Goal: Task Accomplishment & Management: Complete application form

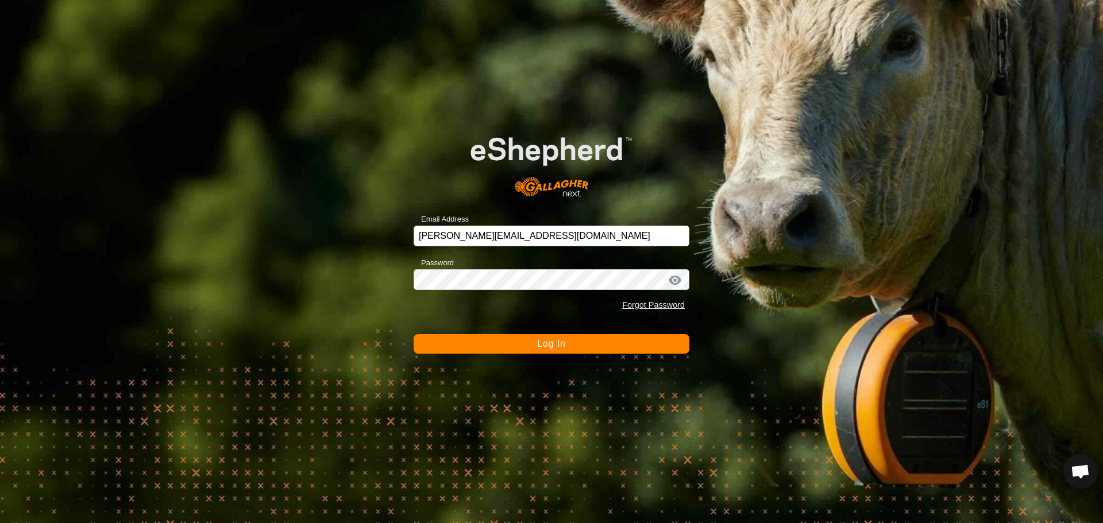
click at [471, 342] on button "Log In" at bounding box center [551, 344] width 276 height 20
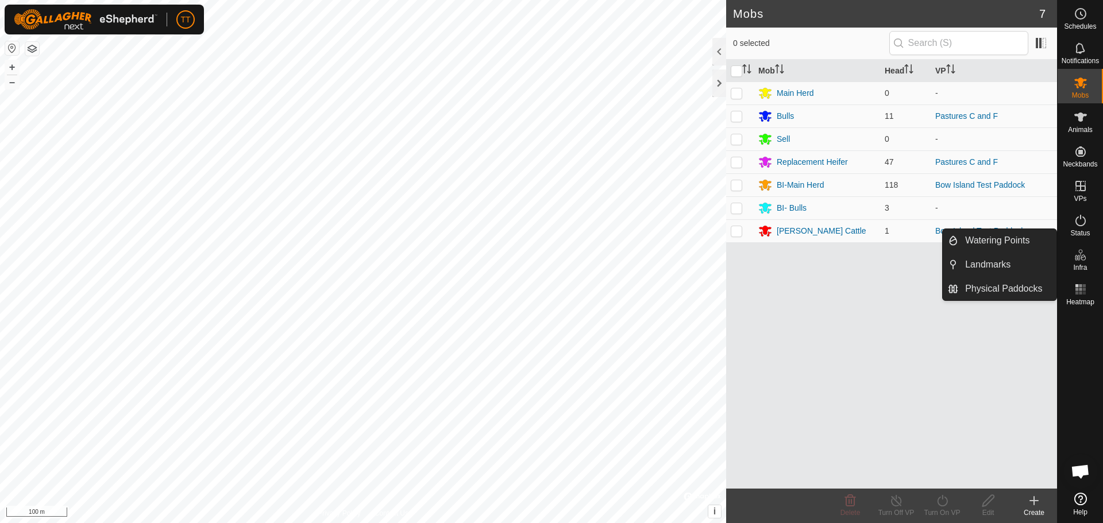
click at [1087, 254] on icon at bounding box center [1080, 255] width 14 height 14
click at [1002, 268] on link "Landmarks" at bounding box center [1007, 264] width 98 height 23
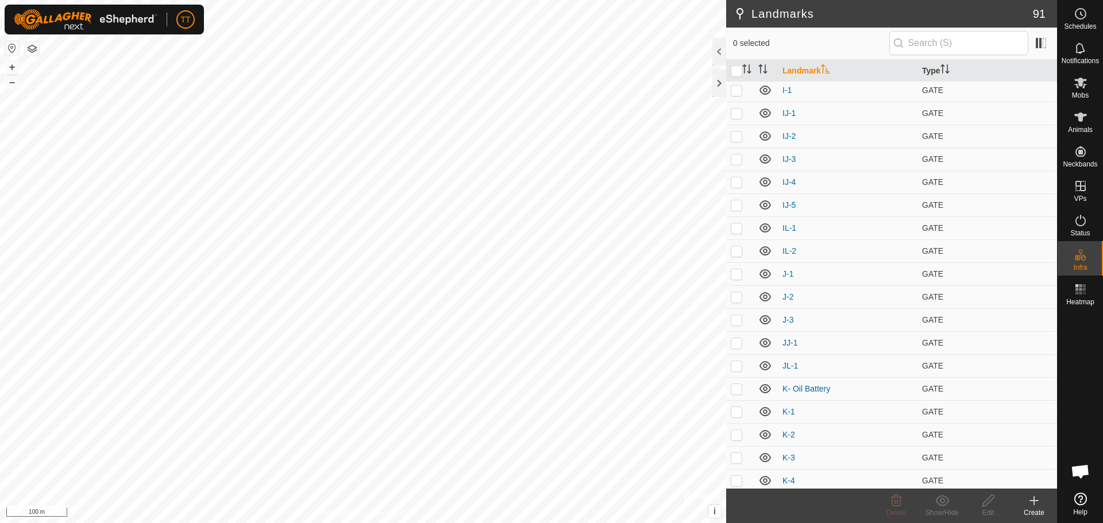
scroll to position [1263, 0]
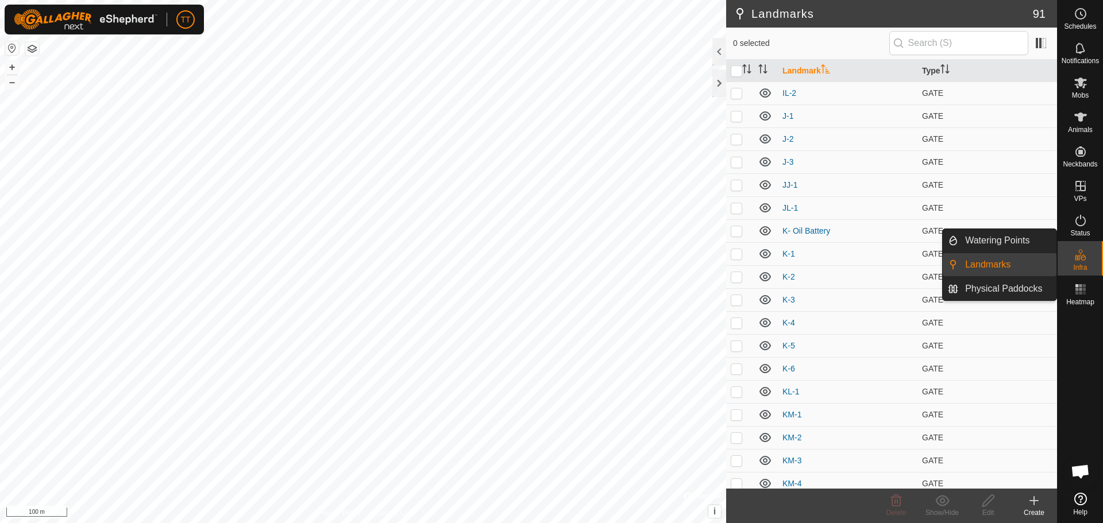
click at [1020, 294] on link "Physical Paddocks" at bounding box center [1007, 288] width 98 height 23
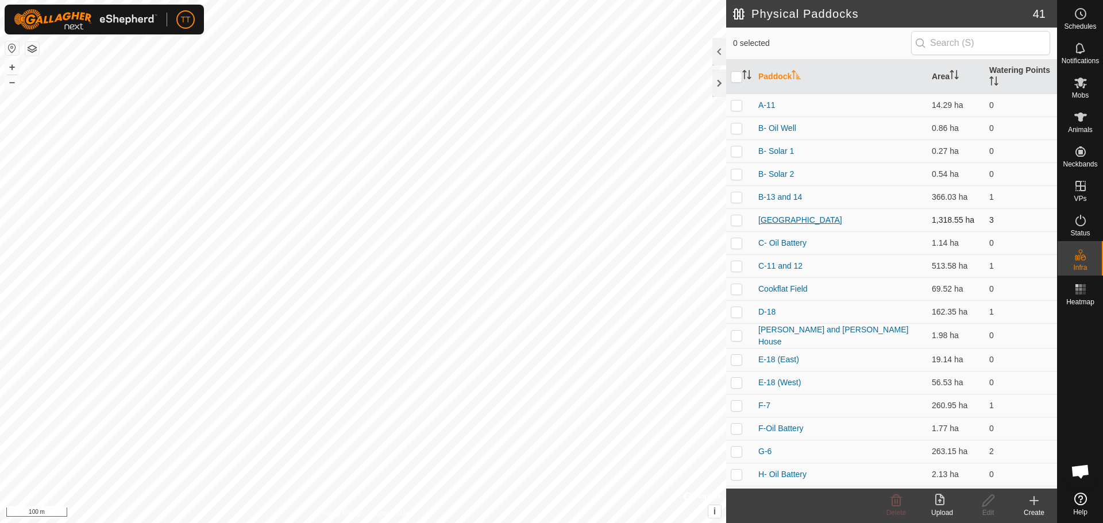
click at [784, 219] on link "[GEOGRAPHIC_DATA]" at bounding box center [800, 219] width 84 height 9
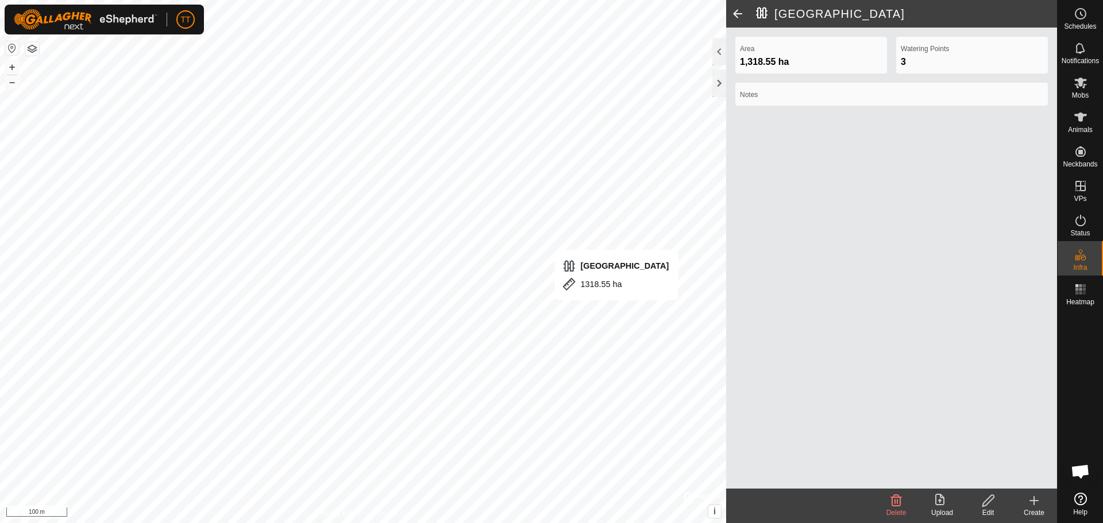
click at [988, 497] on icon at bounding box center [987, 500] width 11 height 11
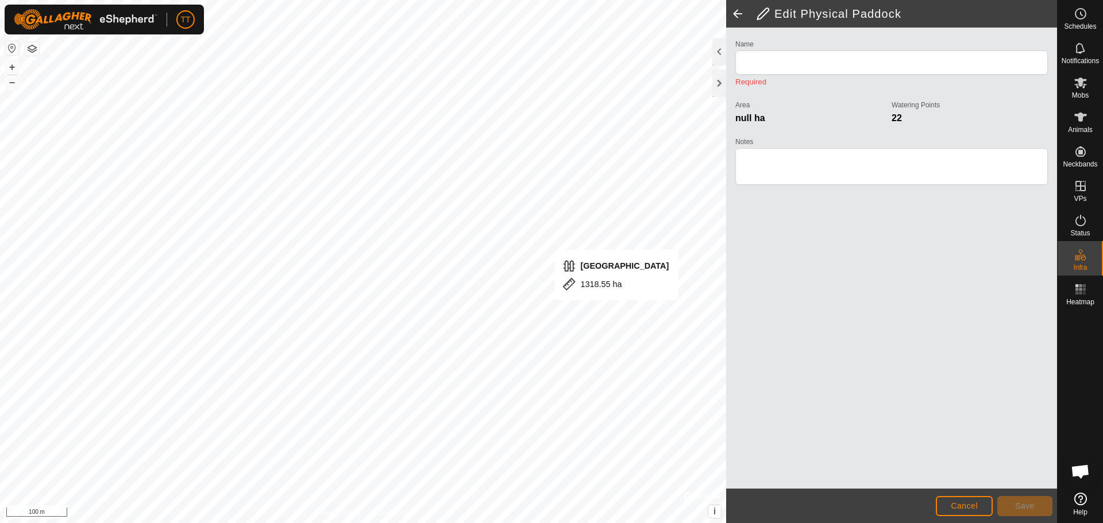
type input "[GEOGRAPHIC_DATA]"
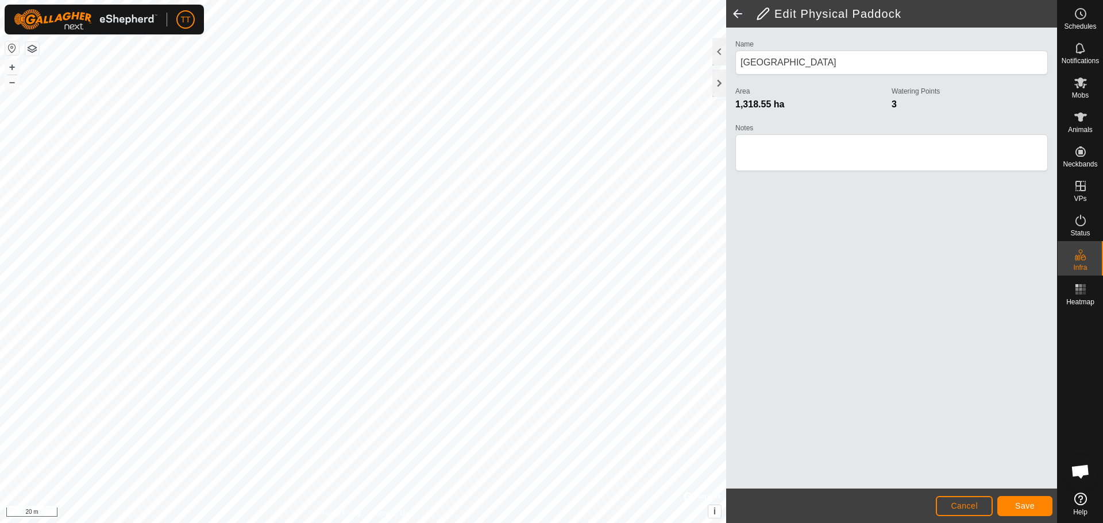
click at [376, 523] on html "TT Schedules Notifications Mobs Animals Neckbands VPs Status Infra Heatmap Help…" at bounding box center [551, 261] width 1103 height 523
click at [1026, 511] on button "Save" at bounding box center [1024, 506] width 55 height 20
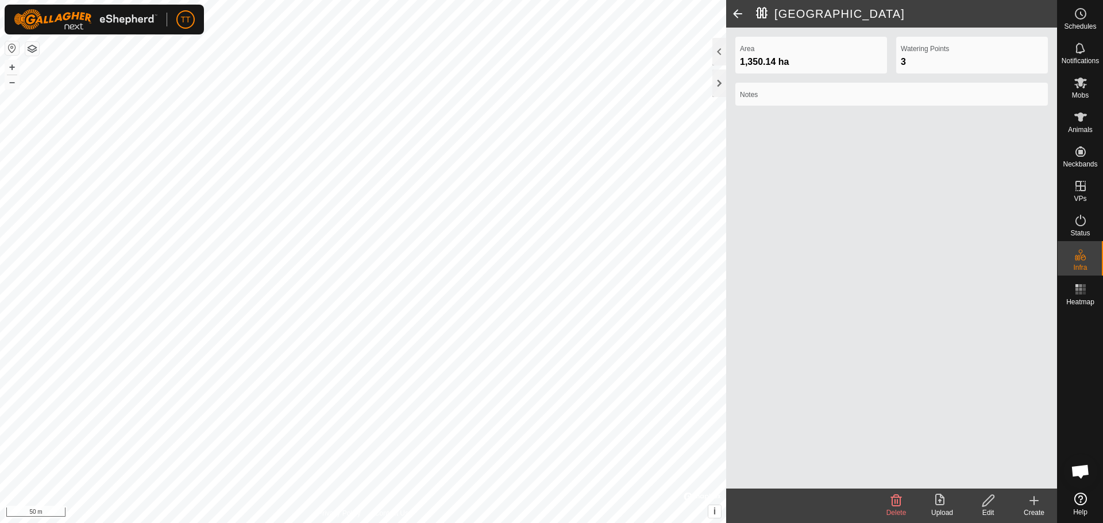
click at [987, 501] on icon at bounding box center [988, 501] width 14 height 14
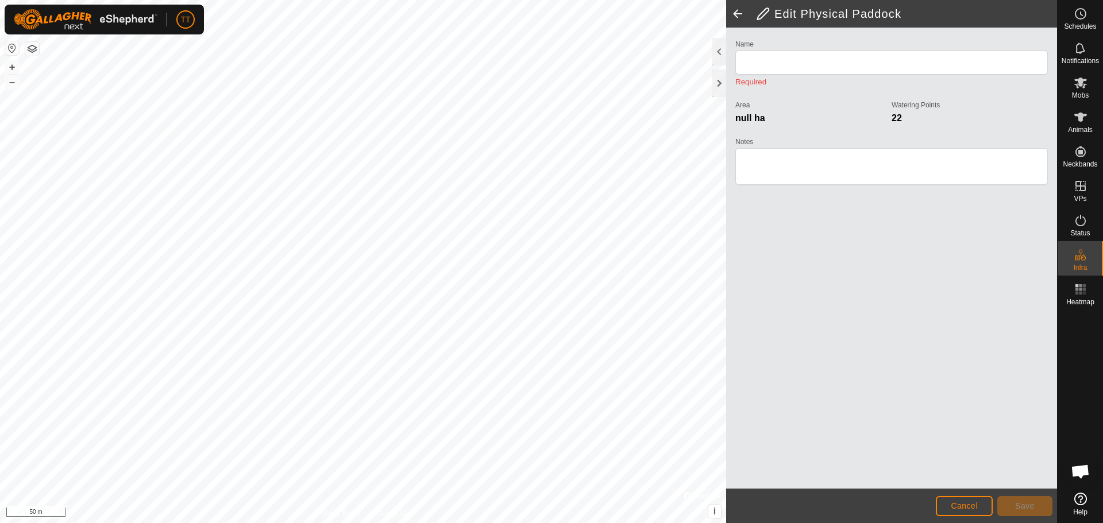
type input "[GEOGRAPHIC_DATA]"
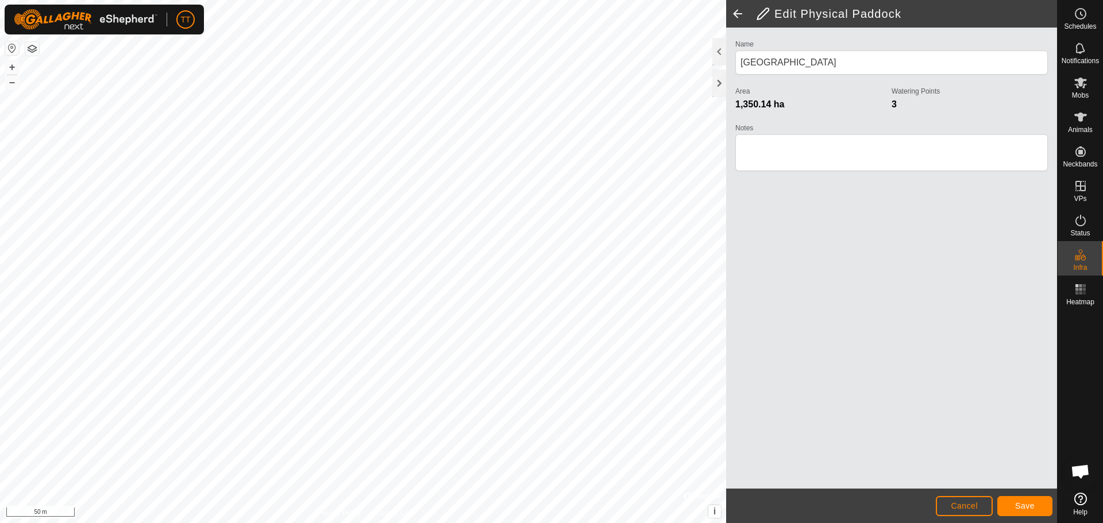
click at [482, 523] on html "TT Schedules Notifications Mobs Animals Neckbands VPs Status Infra Heatmap Help…" at bounding box center [551, 261] width 1103 height 523
click at [1020, 509] on span "Save" at bounding box center [1025, 505] width 20 height 9
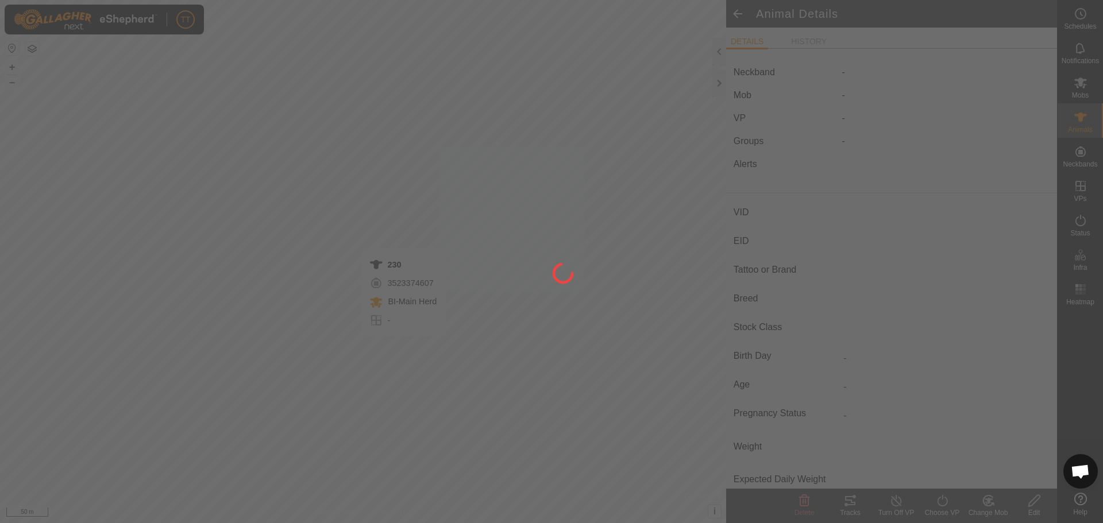
type input "230"
type input "124000231776632"
type input "Y"
type input "Mixed"
type input "Heifer"
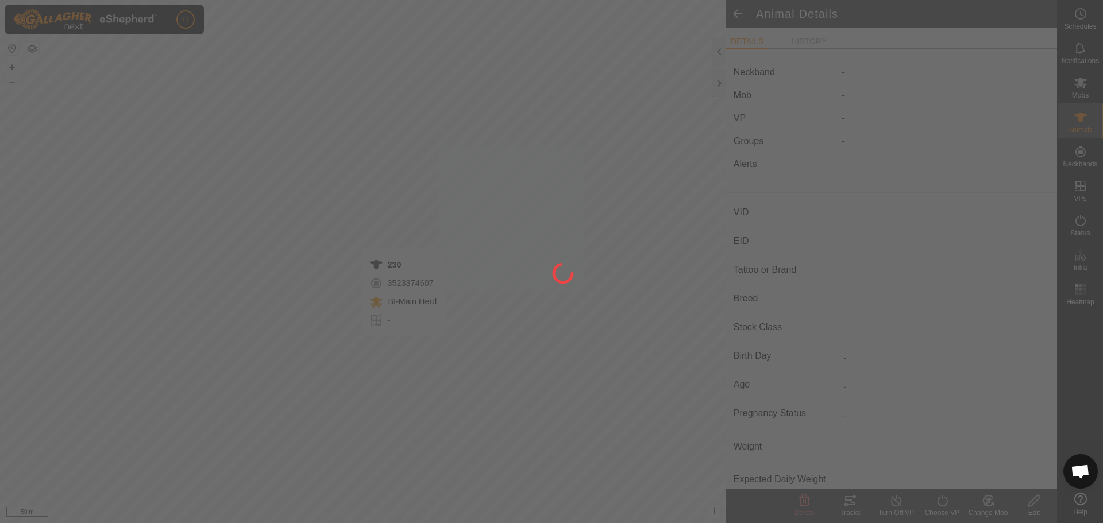
type input "0 kg"
type input "-"
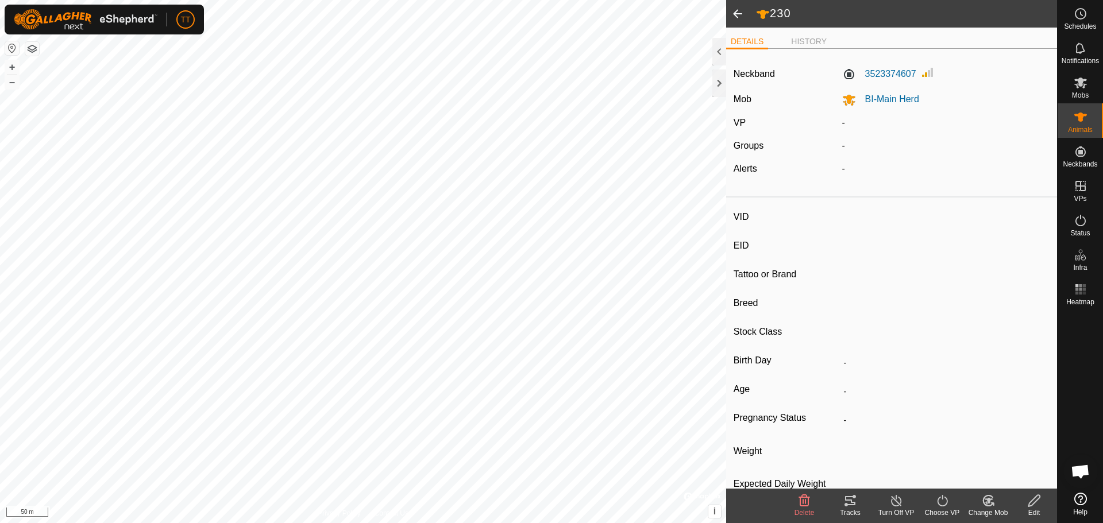
type input "169"
type input "124000190890255"
type input "Y"
type input "Mixed"
type input "Heifer"
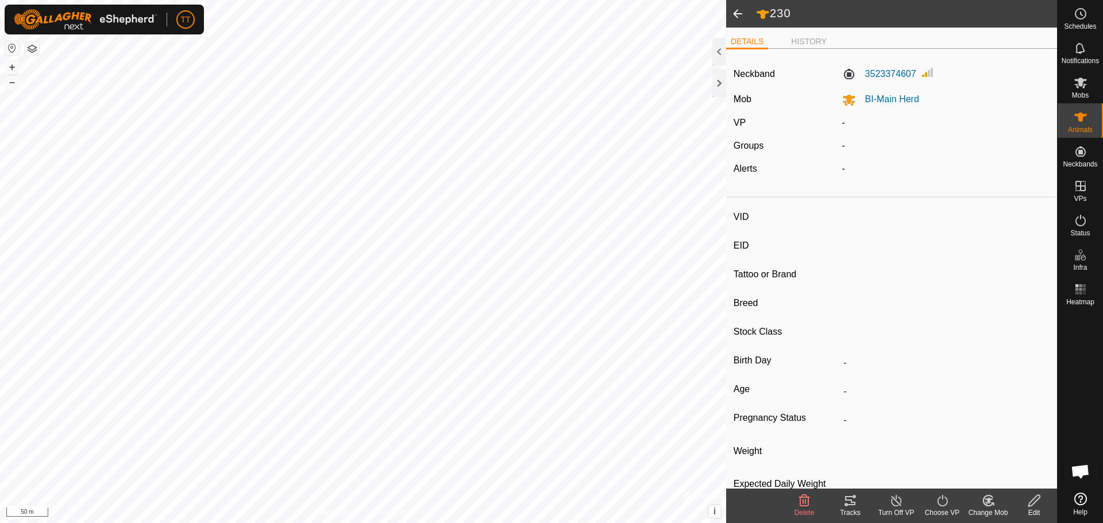
type input "0 kg"
type input "-"
type input "230"
type input "124000231776632"
type input "Y"
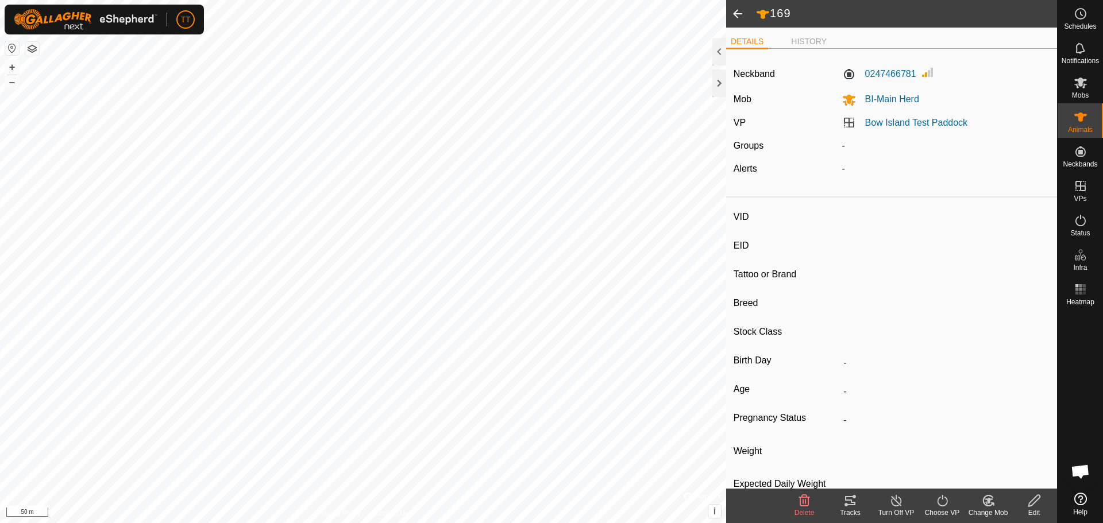
type input "Mixed"
type input "Heifer"
type input "0 kg"
type input "-"
type input "169"
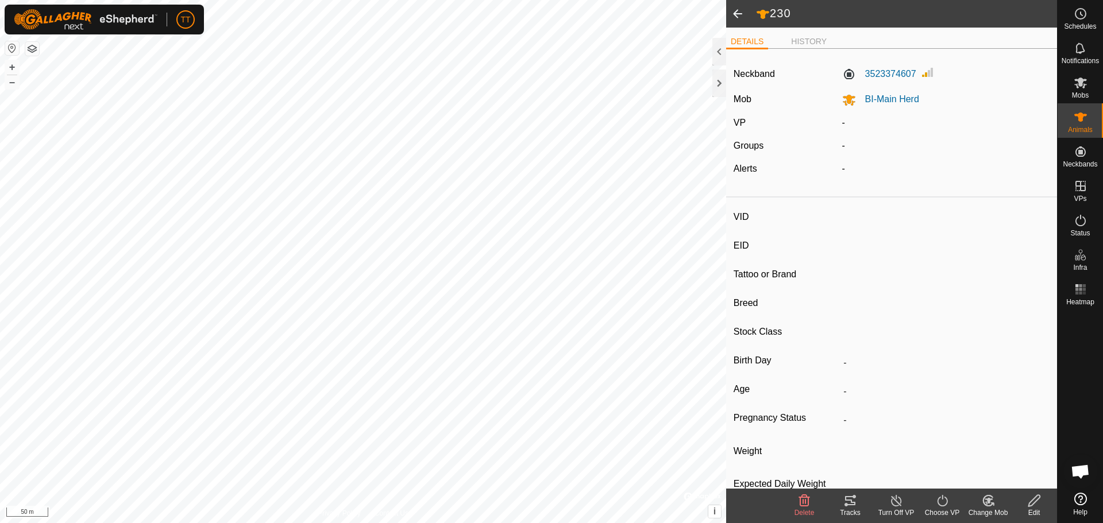
type input "124000190890255"
type input "Y"
type input "Mixed"
type input "Heifer"
type input "0 kg"
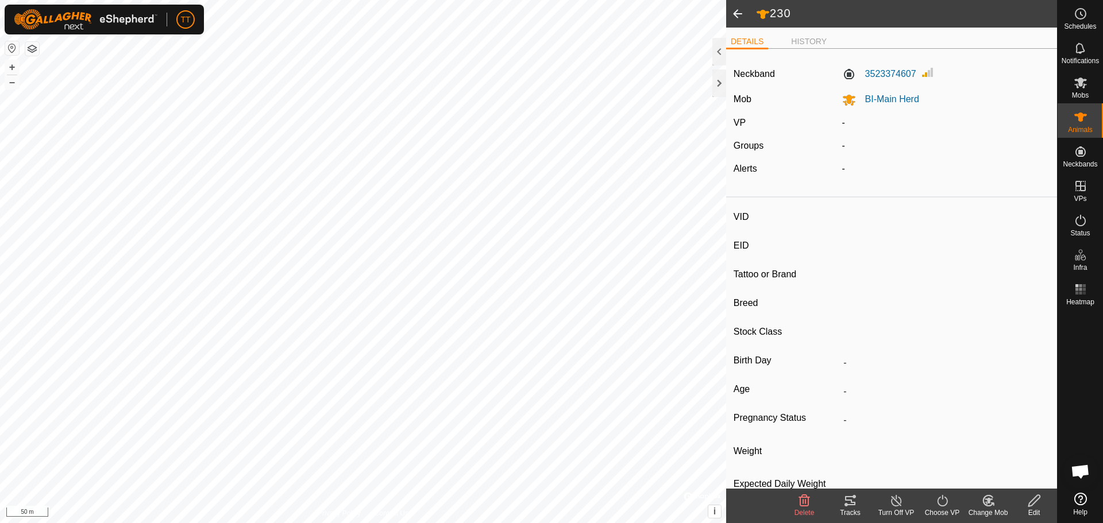
type input "-"
type input "230"
type input "124000231776632"
type input "Y"
type input "Mixed"
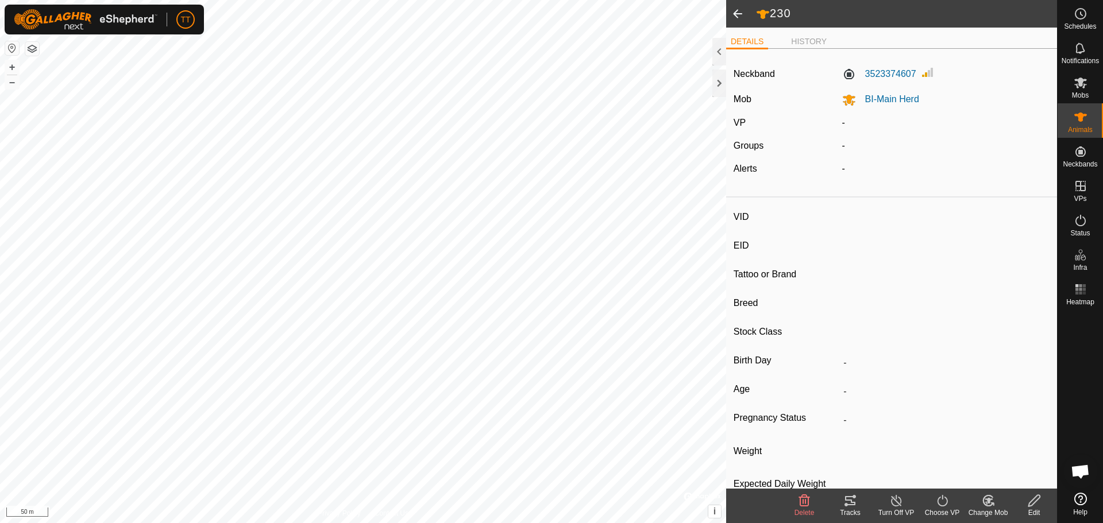
type input "Heifer"
type input "0 kg"
type input "-"
click at [936, 499] on icon at bounding box center [942, 501] width 14 height 14
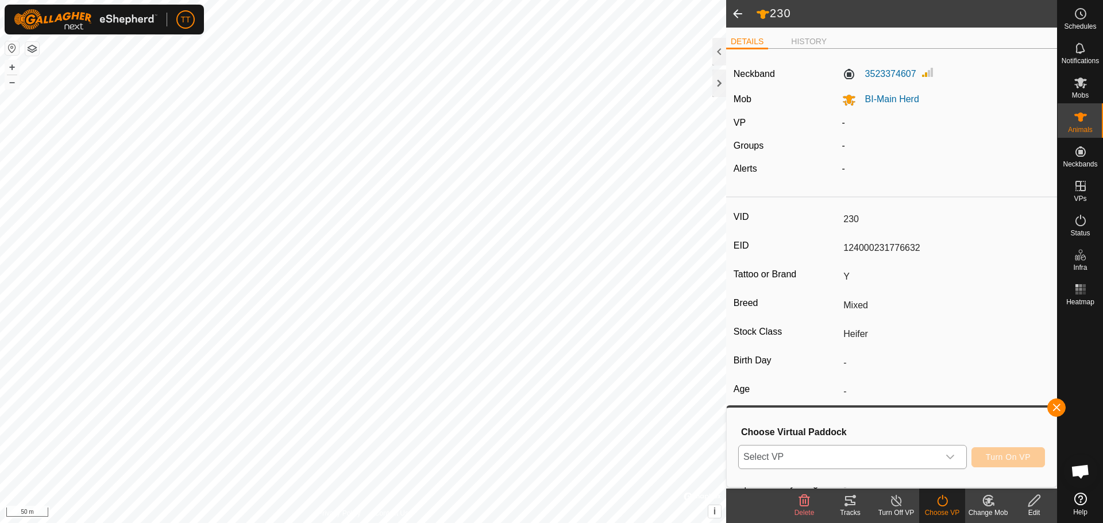
click at [925, 461] on span "Select VP" at bounding box center [839, 457] width 200 height 23
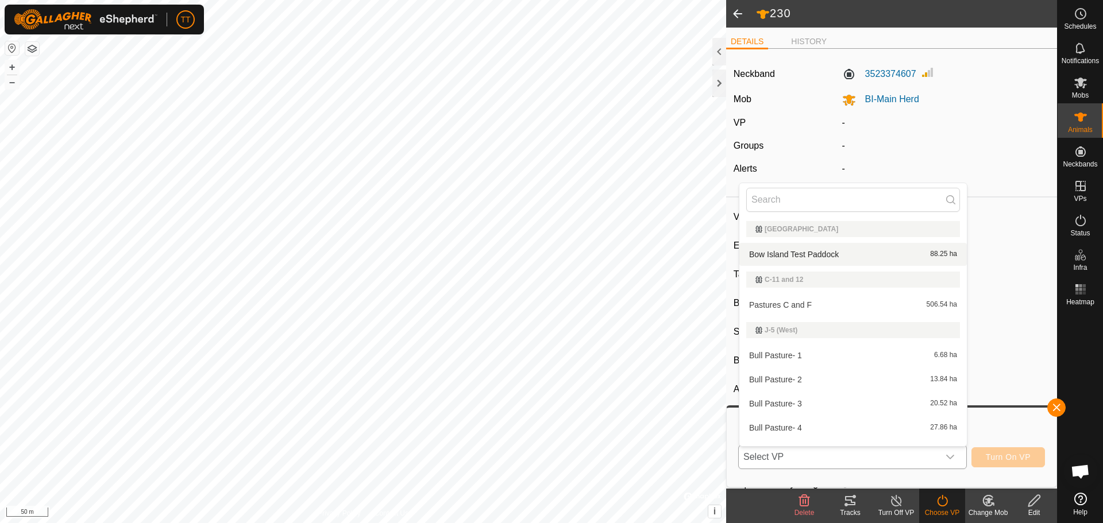
click at [830, 257] on li "Bow Island Test Paddock 88.25 ha" at bounding box center [852, 254] width 227 height 23
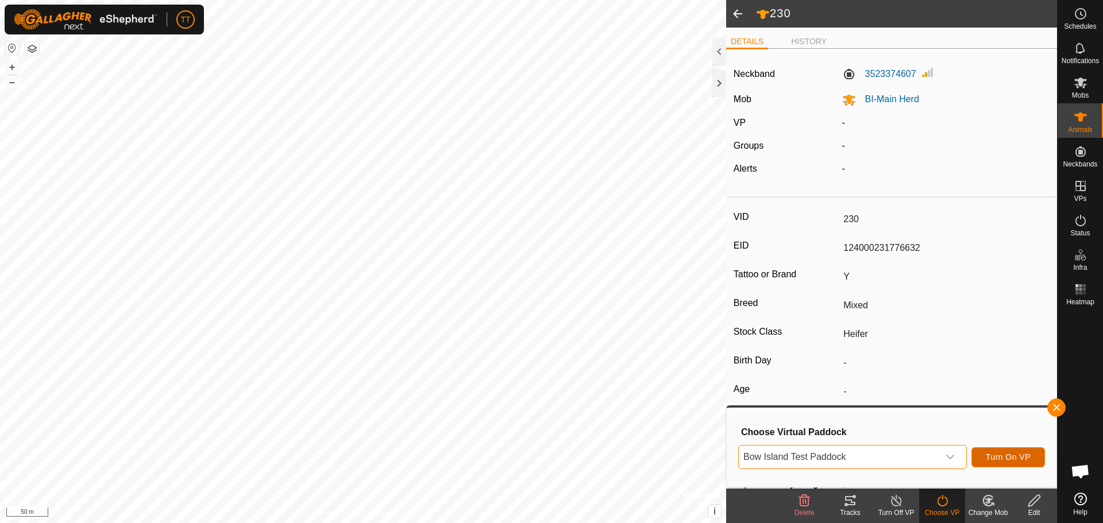
click at [997, 454] on span "Turn On VP" at bounding box center [1007, 457] width 45 height 9
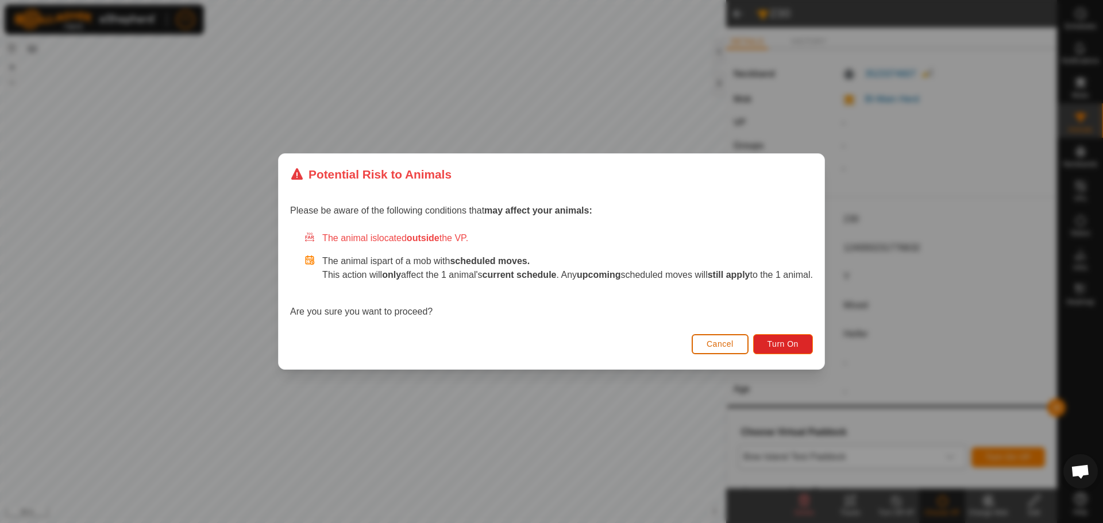
click at [718, 344] on span "Cancel" at bounding box center [719, 343] width 27 height 9
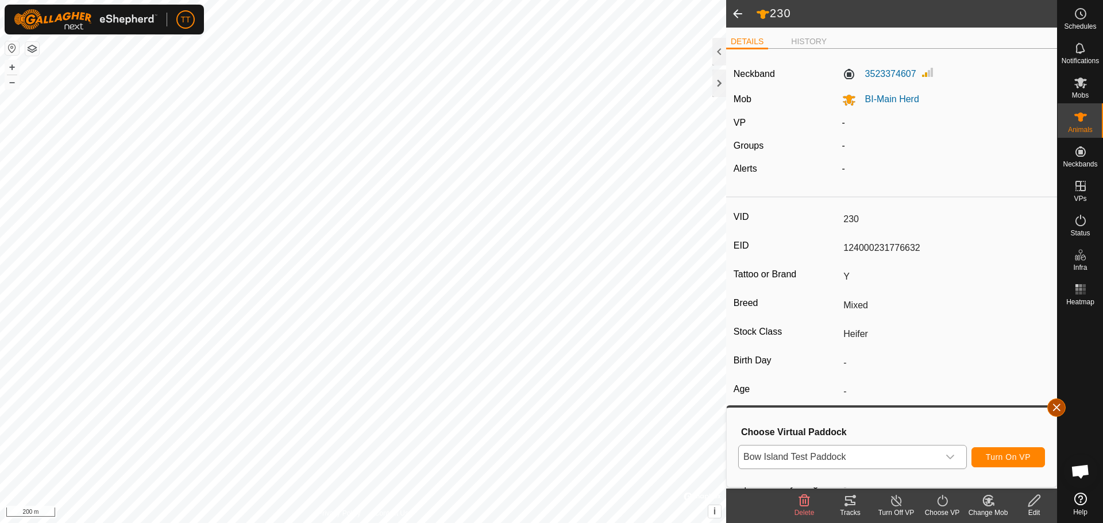
click at [1064, 410] on button "button" at bounding box center [1056, 408] width 18 height 18
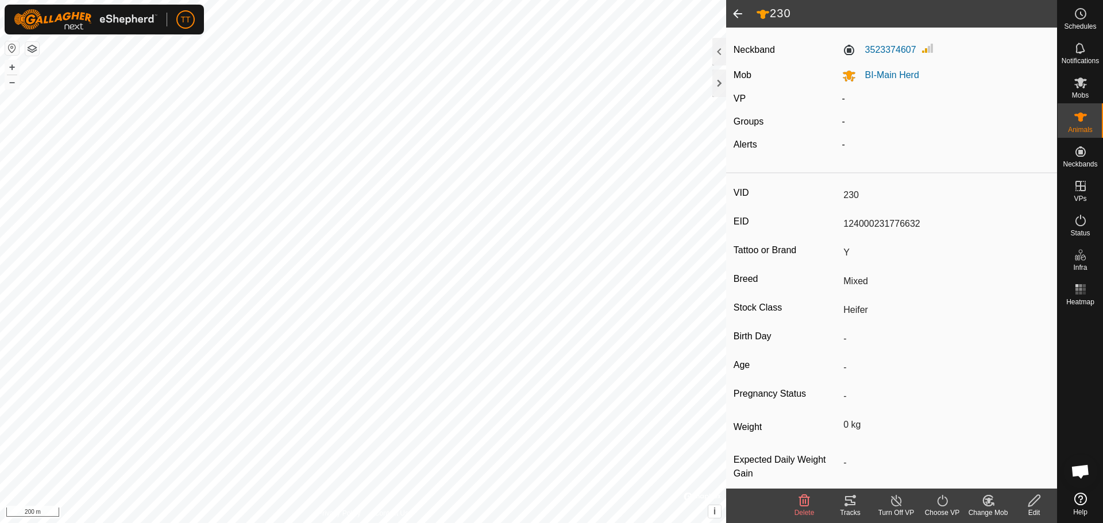
scroll to position [37, 0]
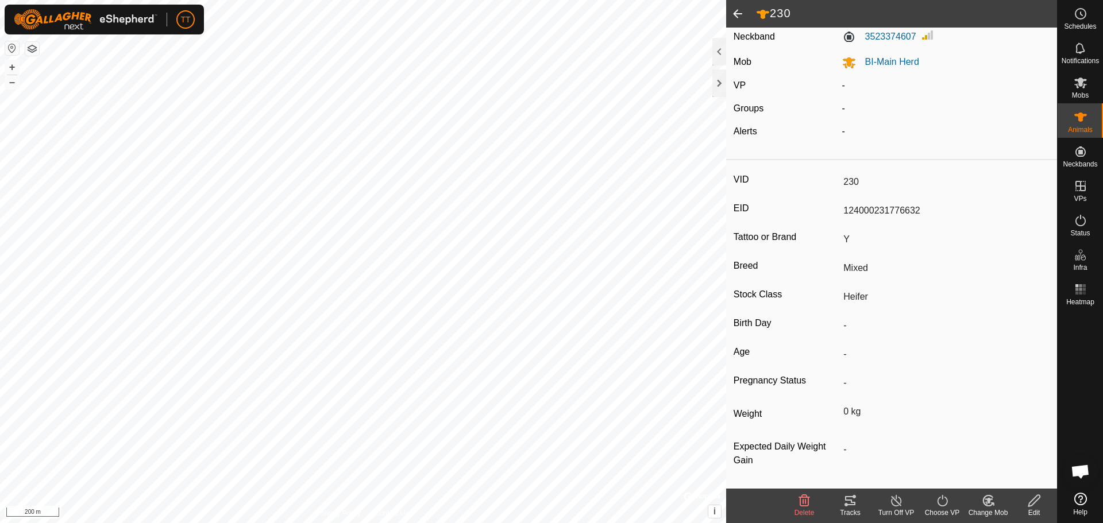
click at [848, 503] on icon at bounding box center [850, 501] width 14 height 14
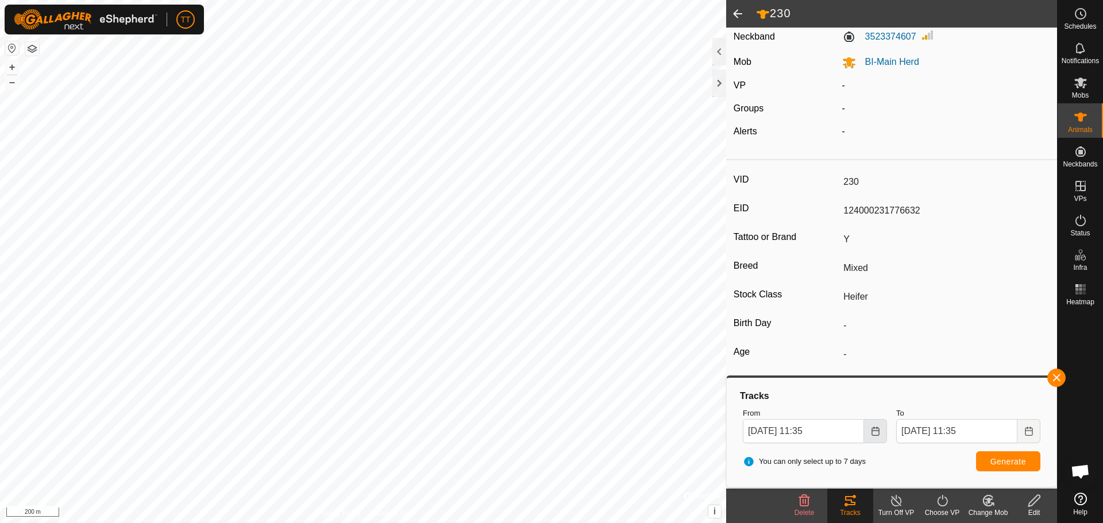
click at [869, 432] on button "Choose Date" at bounding box center [875, 431] width 23 height 24
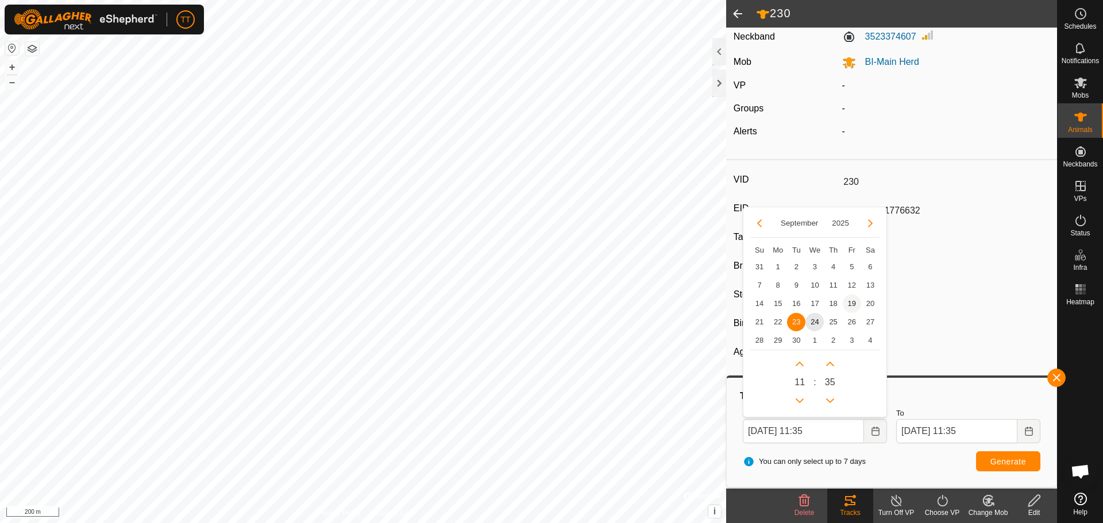
click at [856, 304] on span "19" at bounding box center [851, 304] width 18 height 18
type input "[DATE] 11:35"
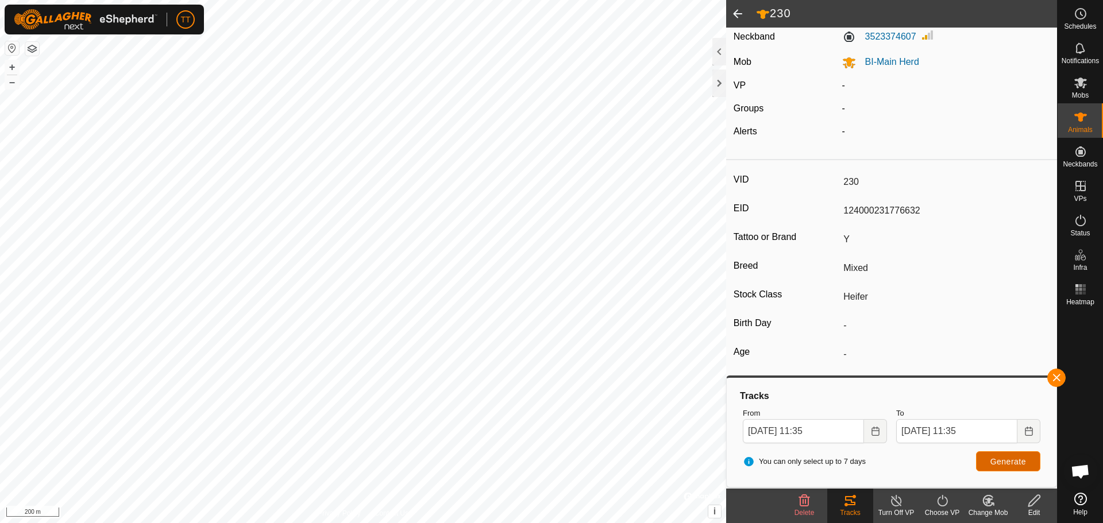
click at [999, 465] on span "Generate" at bounding box center [1008, 461] width 36 height 9
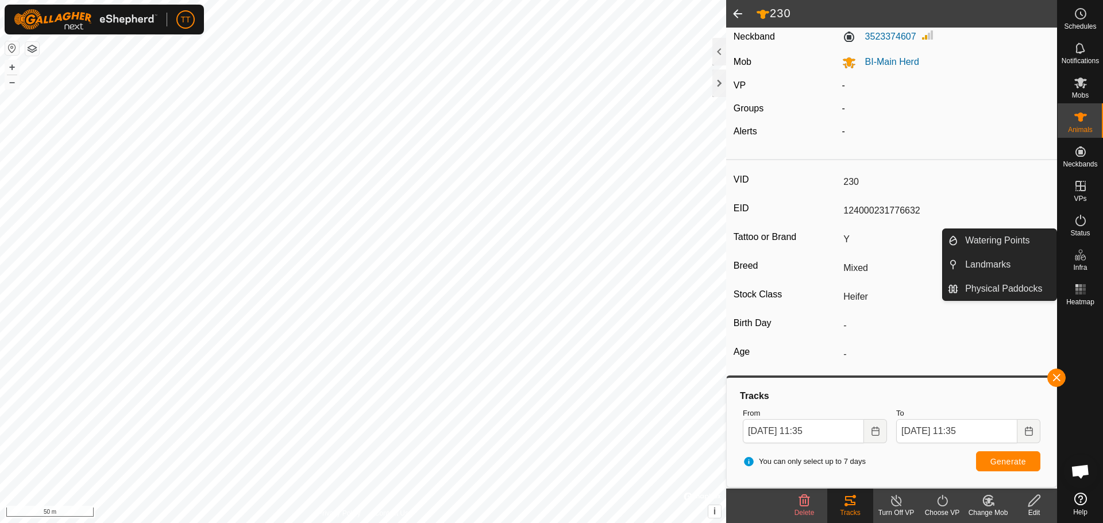
click at [1087, 263] on es-infrastructure-svg-icon at bounding box center [1080, 255] width 21 height 18
click at [1008, 289] on link "Physical Paddocks" at bounding box center [1007, 288] width 98 height 23
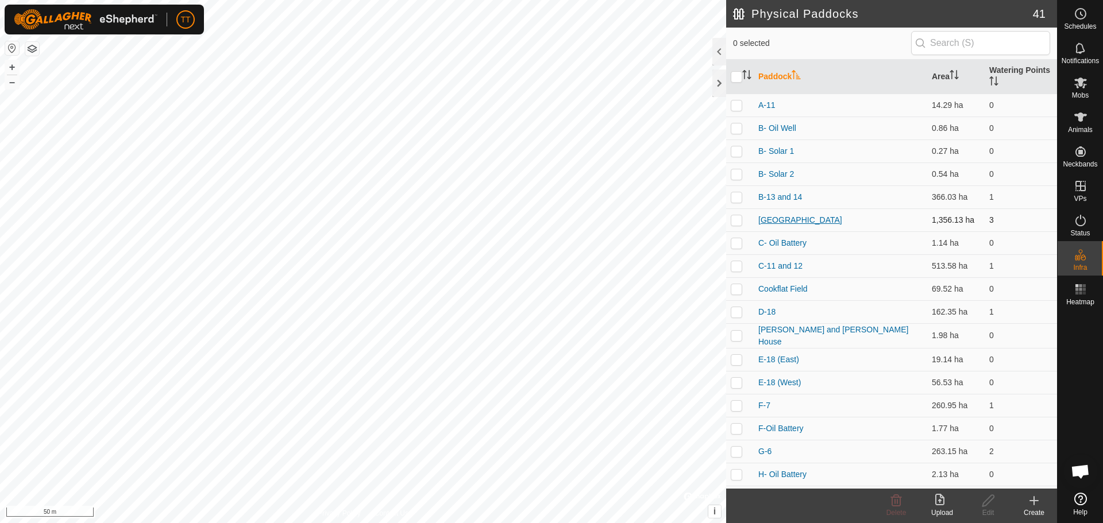
click at [791, 222] on link "[GEOGRAPHIC_DATA]" at bounding box center [800, 219] width 84 height 9
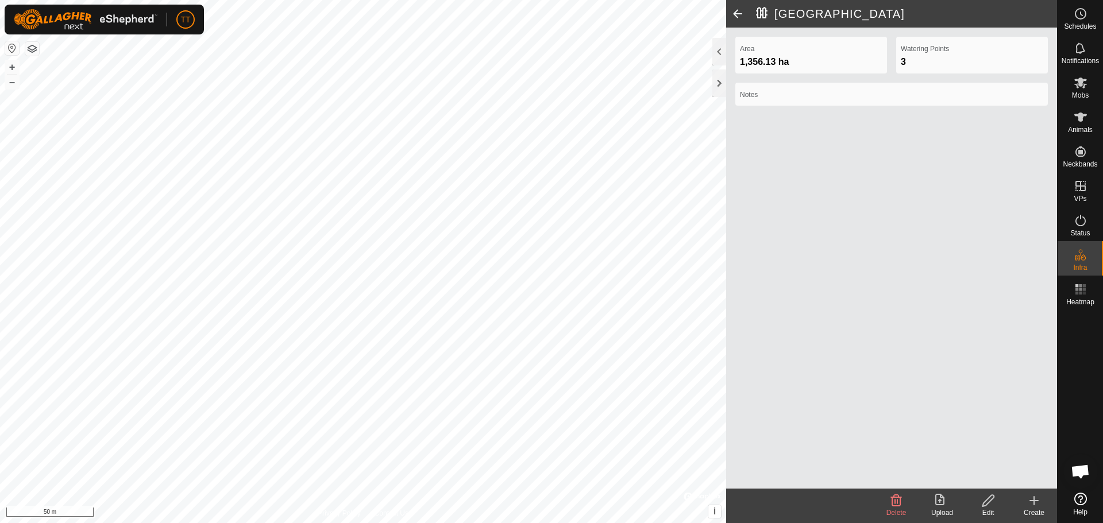
click at [989, 498] on icon at bounding box center [988, 501] width 14 height 14
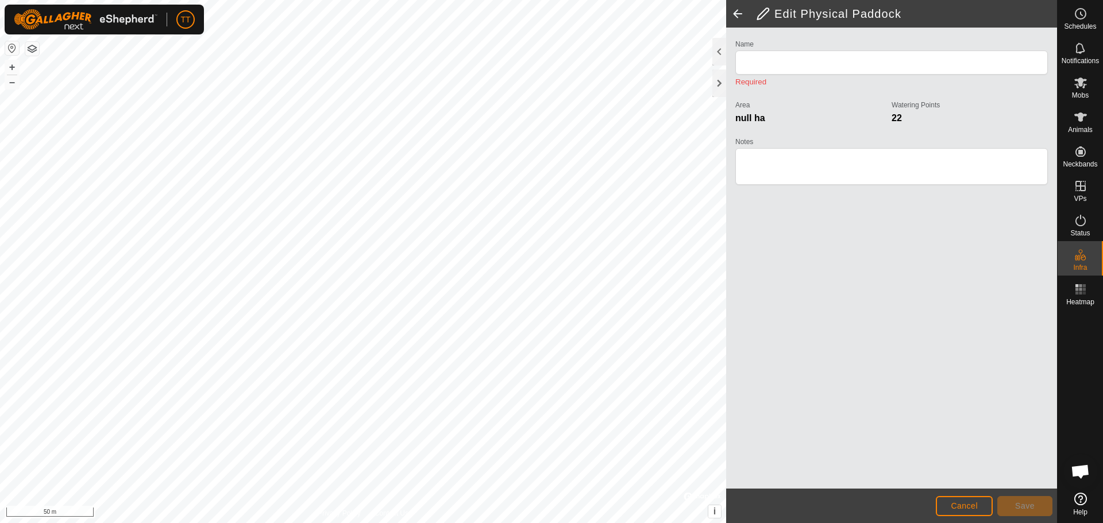
type input "[GEOGRAPHIC_DATA]"
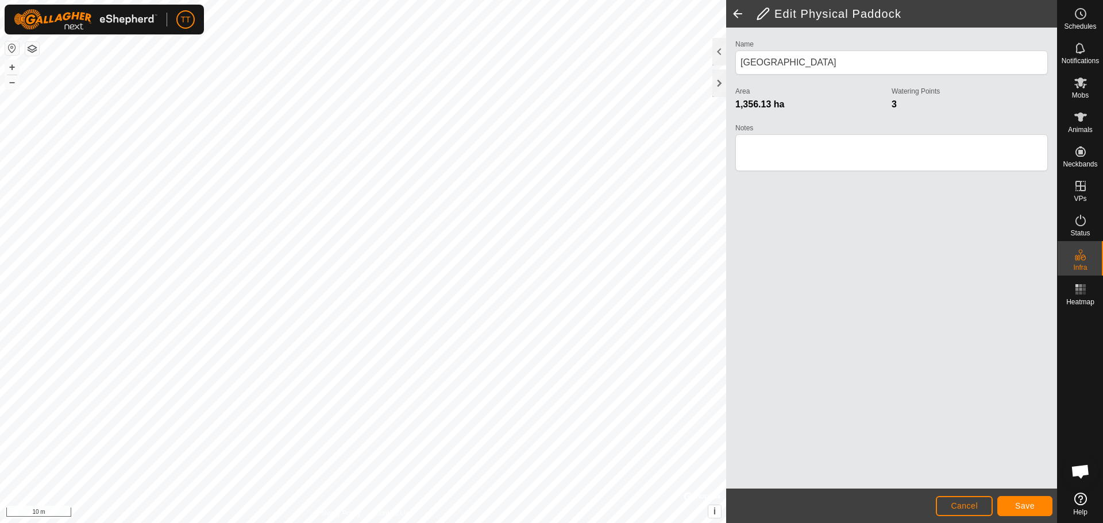
click at [587, 523] on html "TT Schedules Notifications Mobs Animals Neckbands VPs Status Infra Heatmap Help…" at bounding box center [551, 261] width 1103 height 523
click at [1026, 505] on span "Save" at bounding box center [1025, 505] width 20 height 9
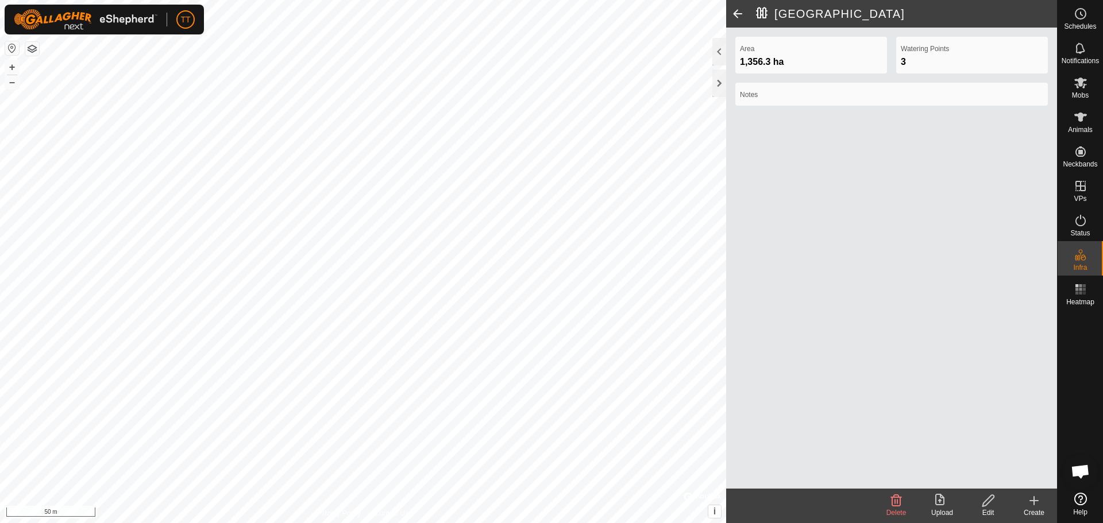
click at [1029, 505] on icon at bounding box center [1034, 501] width 14 height 14
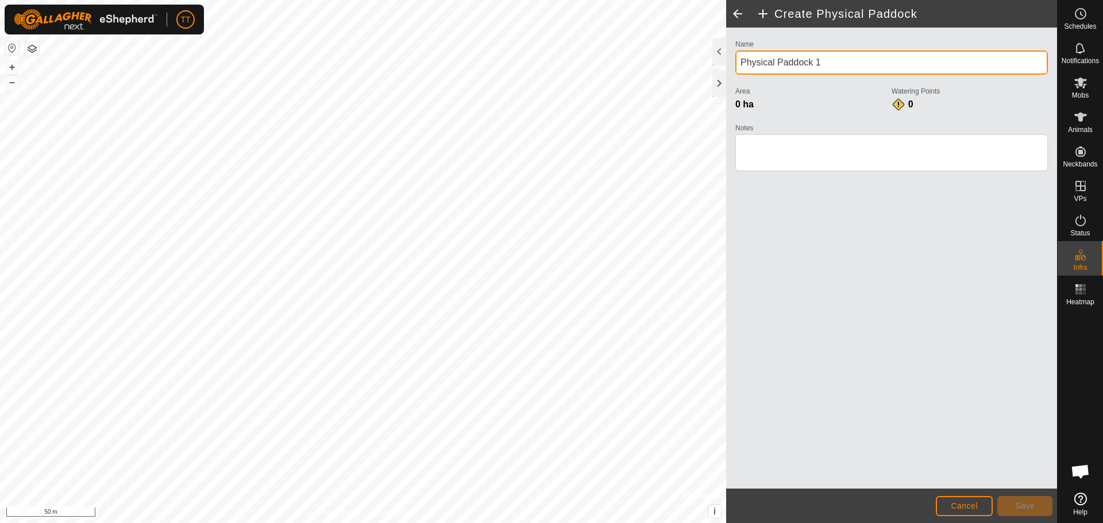
click at [739, 61] on input "Physical Paddock 1" at bounding box center [891, 63] width 312 height 24
type input "Bow Island 2"
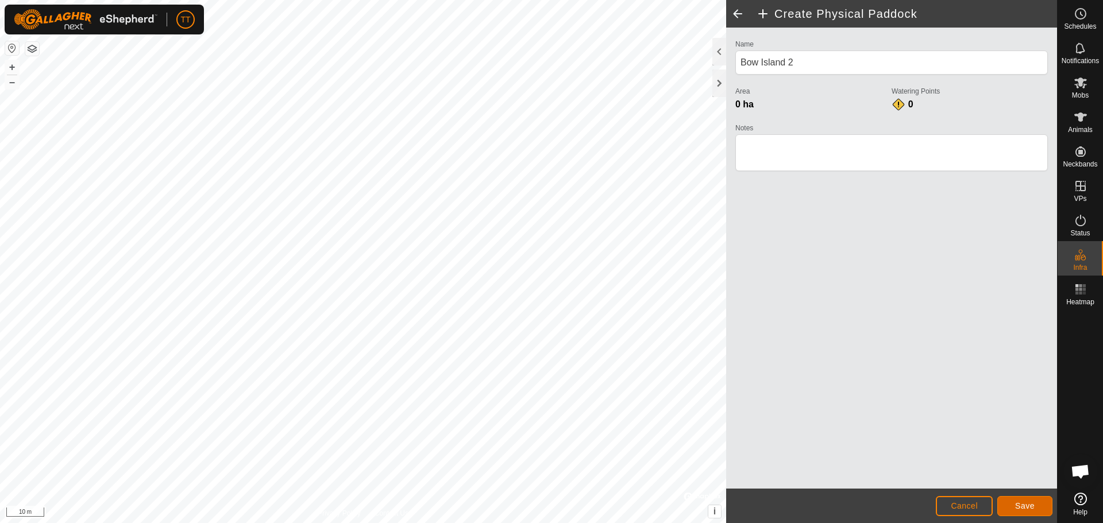
click at [1024, 508] on span "Save" at bounding box center [1025, 505] width 20 height 9
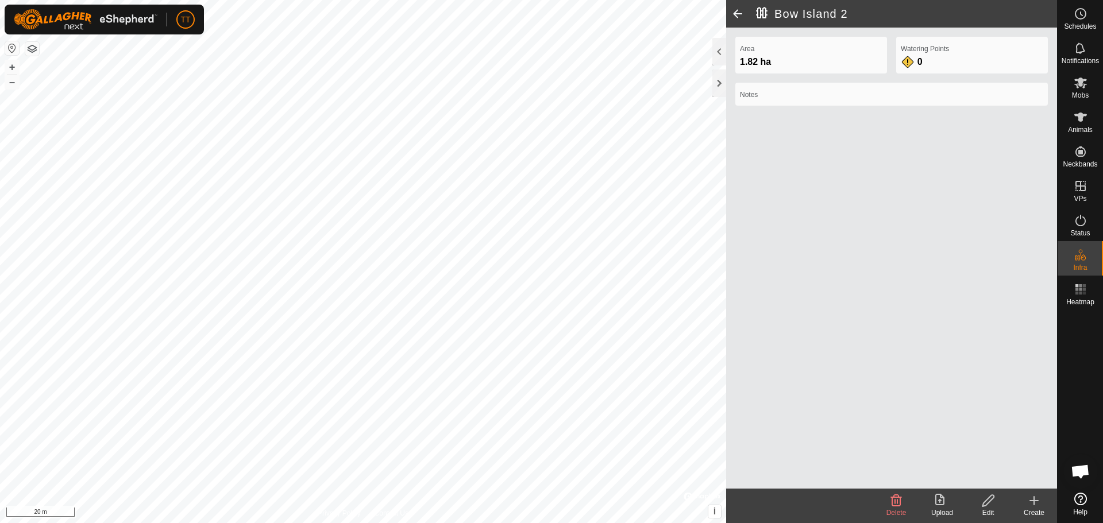
click at [1027, 498] on icon at bounding box center [1034, 501] width 14 height 14
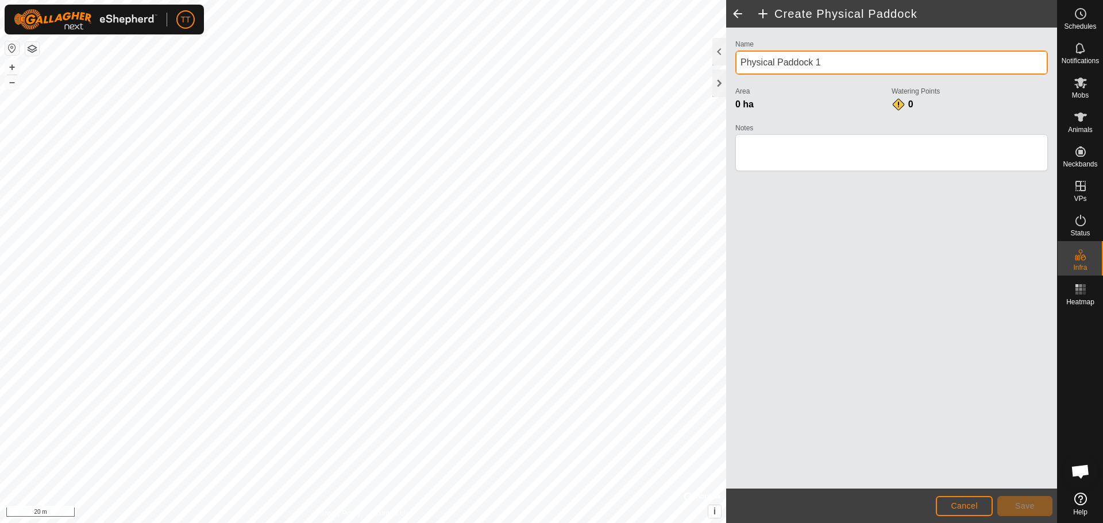
click at [806, 62] on input "Physical Paddock 1" at bounding box center [891, 63] width 312 height 24
drag, startPoint x: 778, startPoint y: 58, endPoint x: 745, endPoint y: 66, distance: 34.3
click at [742, 64] on input "Physical Paddock 1" at bounding box center [891, 63] width 312 height 24
type input "Bow Island Oil Well 1"
drag, startPoint x: 833, startPoint y: 66, endPoint x: 740, endPoint y: 63, distance: 92.5
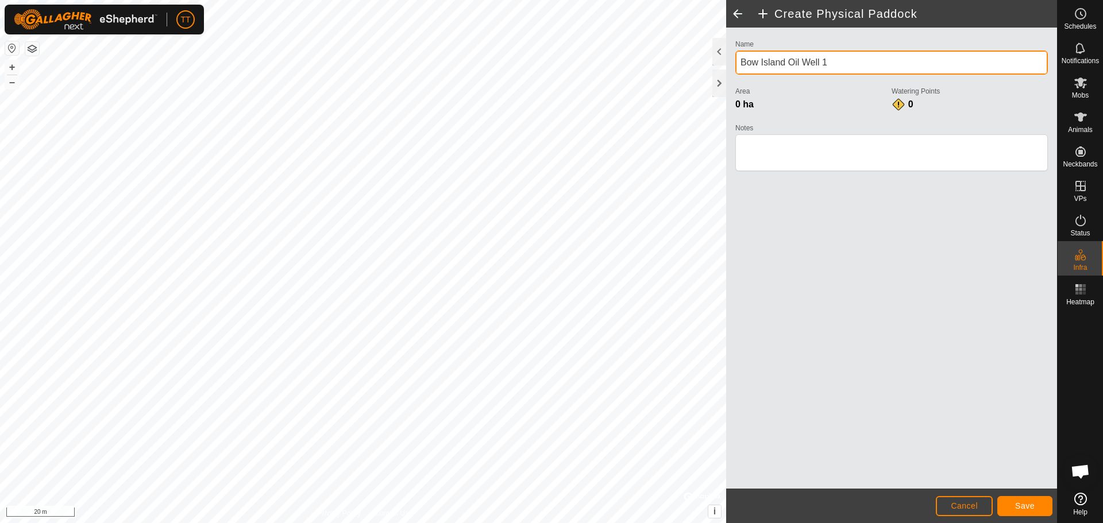
click at [740, 63] on input "Bow Island Oil Well 1" at bounding box center [891, 63] width 312 height 24
drag, startPoint x: 822, startPoint y: 64, endPoint x: 829, endPoint y: 64, distance: 6.9
click at [822, 65] on input "Bow Island Oil Well 1" at bounding box center [891, 63] width 312 height 24
click at [830, 62] on input "Bow Island Oil Well 1" at bounding box center [891, 63] width 312 height 24
drag, startPoint x: 824, startPoint y: 62, endPoint x: 741, endPoint y: 61, distance: 82.7
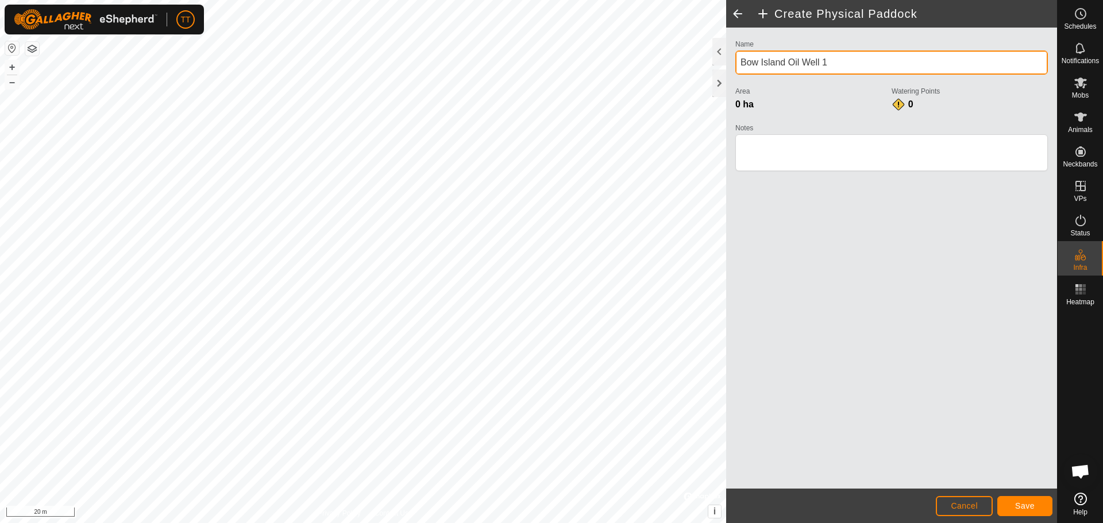
click at [741, 61] on input "Bow Island Oil Well 1" at bounding box center [891, 63] width 312 height 24
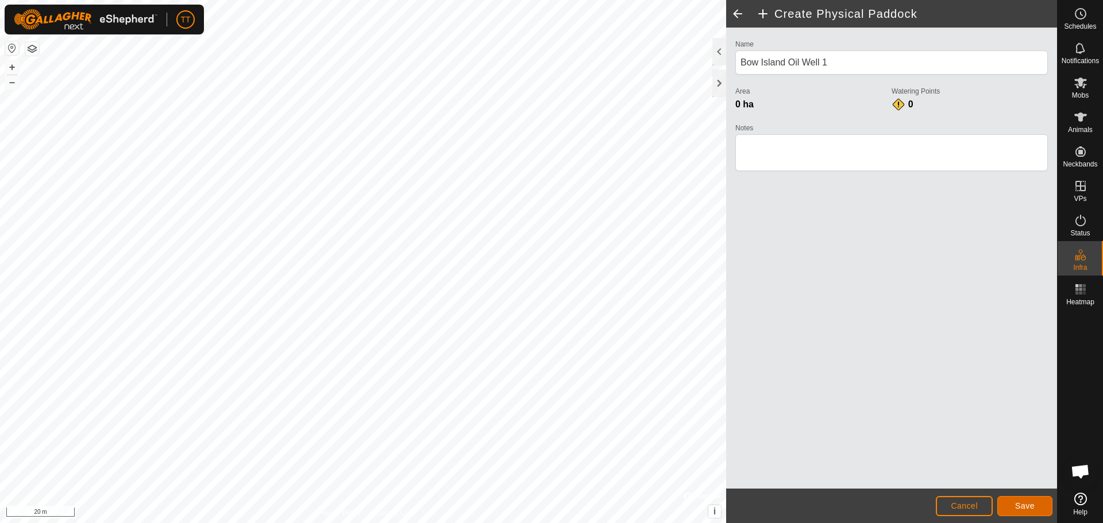
click at [1023, 506] on span "Save" at bounding box center [1025, 505] width 20 height 9
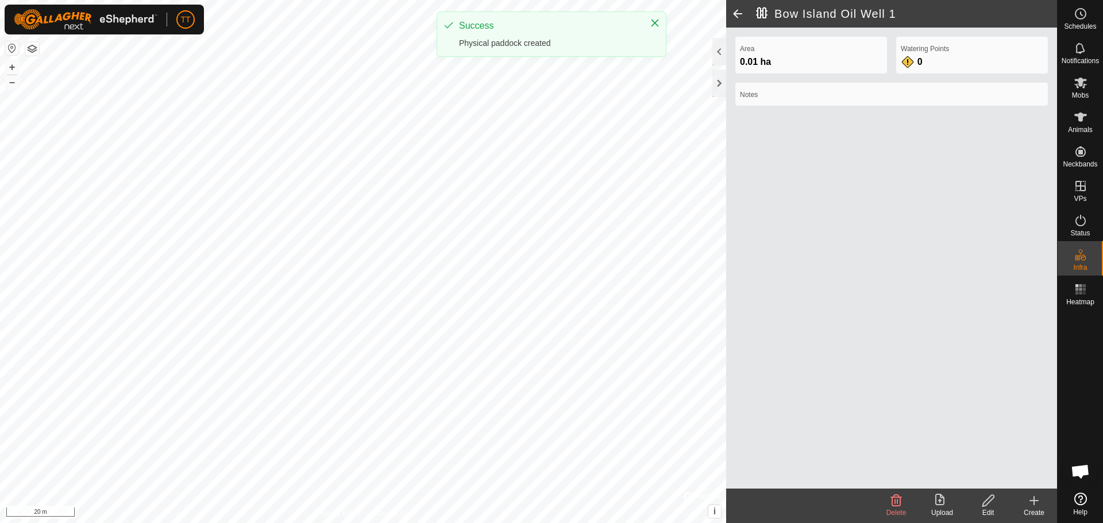
click at [1036, 501] on icon at bounding box center [1034, 501] width 8 height 0
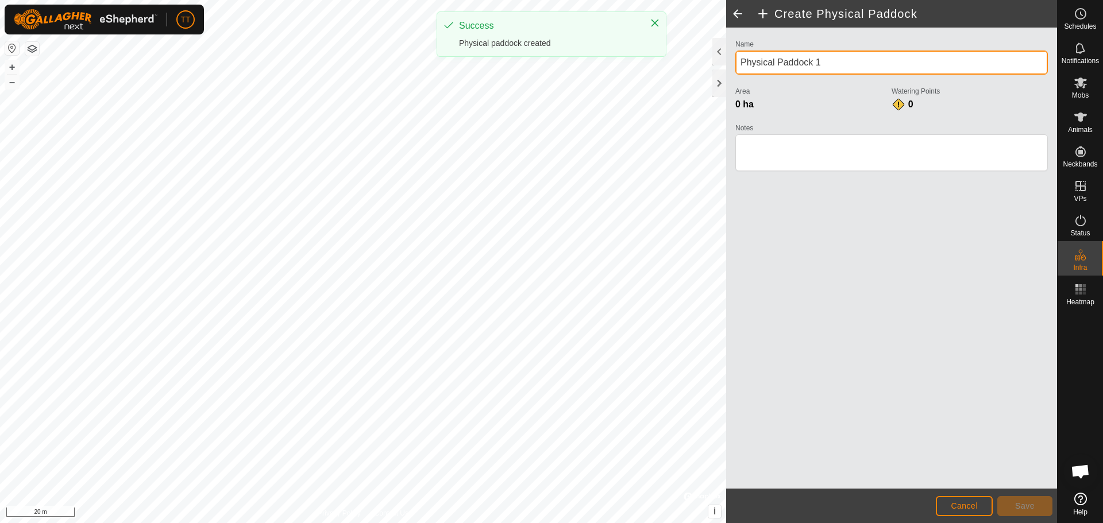
click at [829, 64] on input "Physical Paddock 1" at bounding box center [891, 63] width 312 height 24
click at [832, 61] on input "Physical Paddock 1" at bounding box center [891, 63] width 312 height 24
click at [842, 59] on input "Physical Paddock 1" at bounding box center [891, 63] width 312 height 24
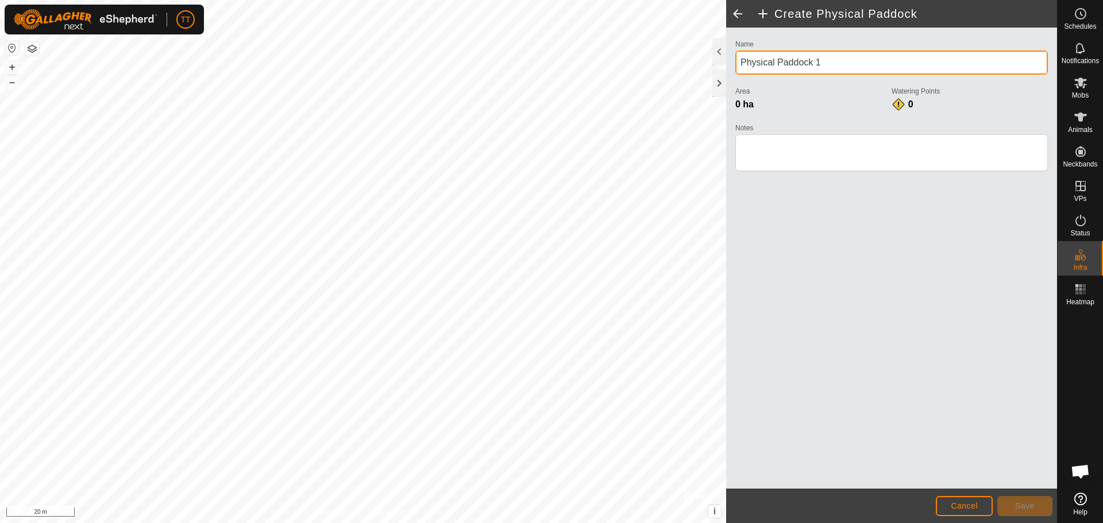
click at [670, 56] on div "Create Physical Paddock Name Physical Paddock 1 Area 0 ha Watering Points 0 Not…" at bounding box center [528, 261] width 1057 height 523
paste input "Bow Island Oil Well"
type input "Bow Island Oil Well 2"
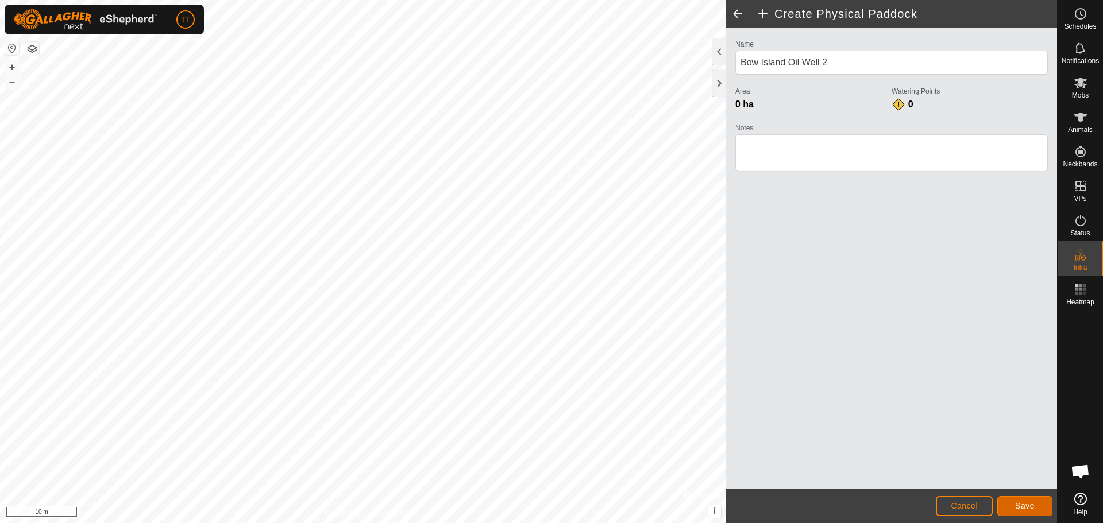
click at [1028, 505] on span "Save" at bounding box center [1025, 505] width 20 height 9
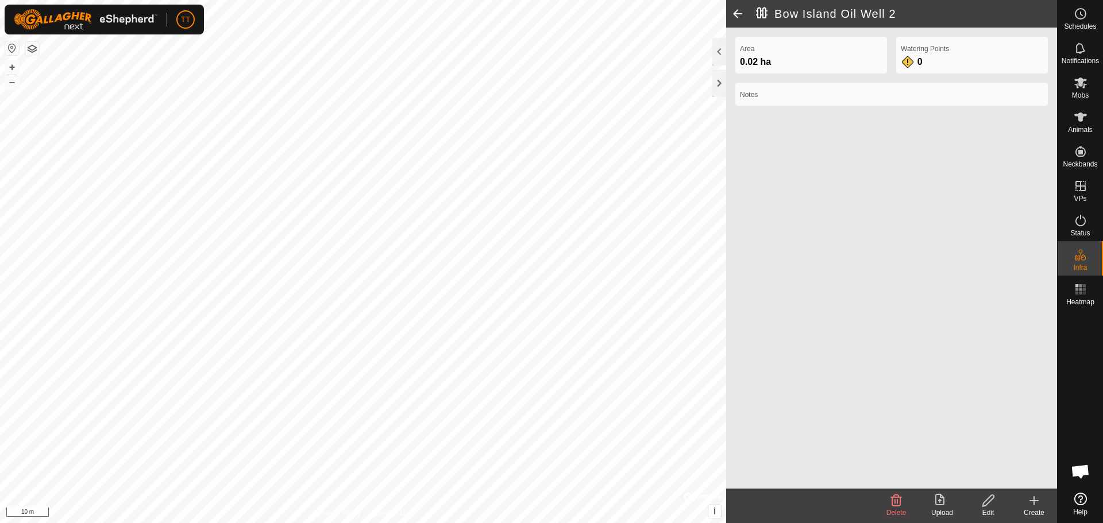
click at [1034, 501] on icon at bounding box center [1034, 501] width 8 height 0
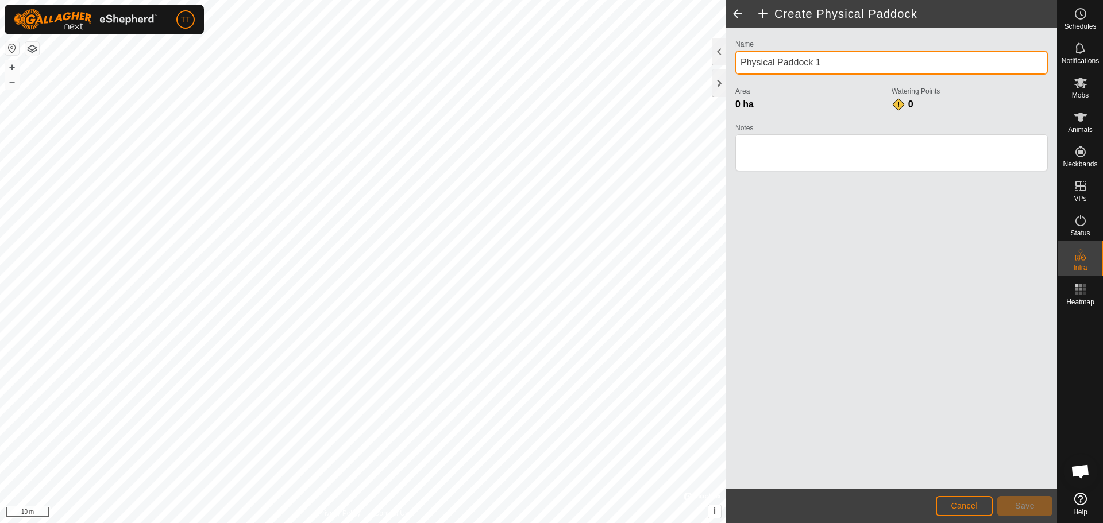
click at [832, 67] on input "Physical Paddock 1" at bounding box center [891, 63] width 312 height 24
drag, startPoint x: 799, startPoint y: 60, endPoint x: 736, endPoint y: 62, distance: 63.2
click at [736, 62] on input "Physical Paddock 1" at bounding box center [891, 63] width 312 height 24
paste input "Bow Island Oil Well"
type input "Bow Island Oil Well 3"
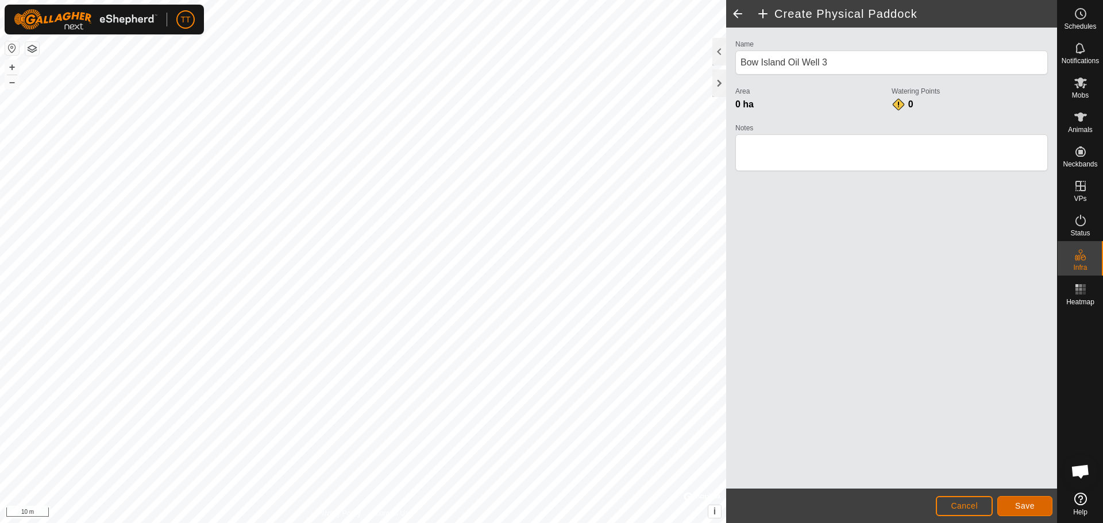
click at [1032, 509] on span "Save" at bounding box center [1025, 505] width 20 height 9
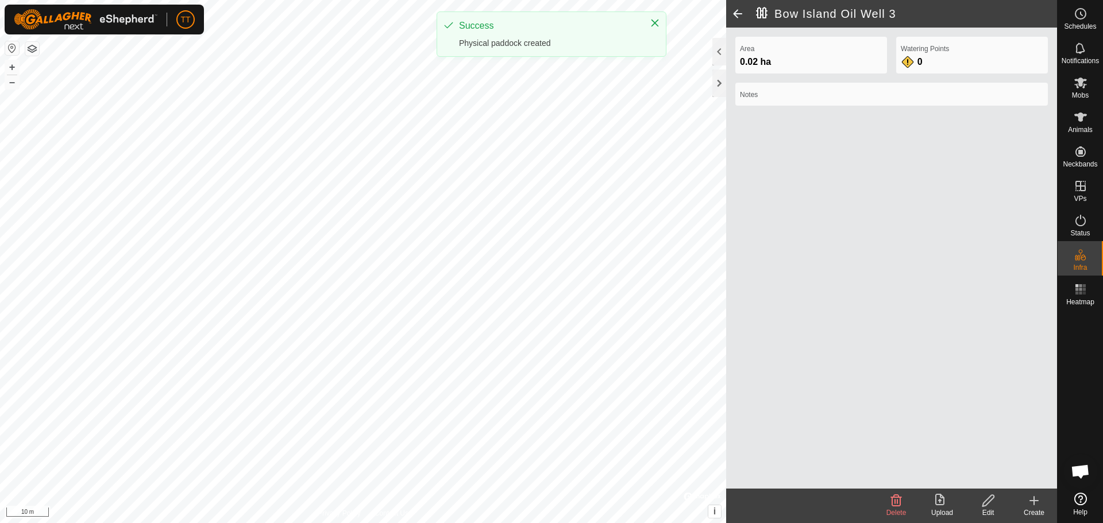
click at [1032, 504] on icon at bounding box center [1034, 501] width 14 height 14
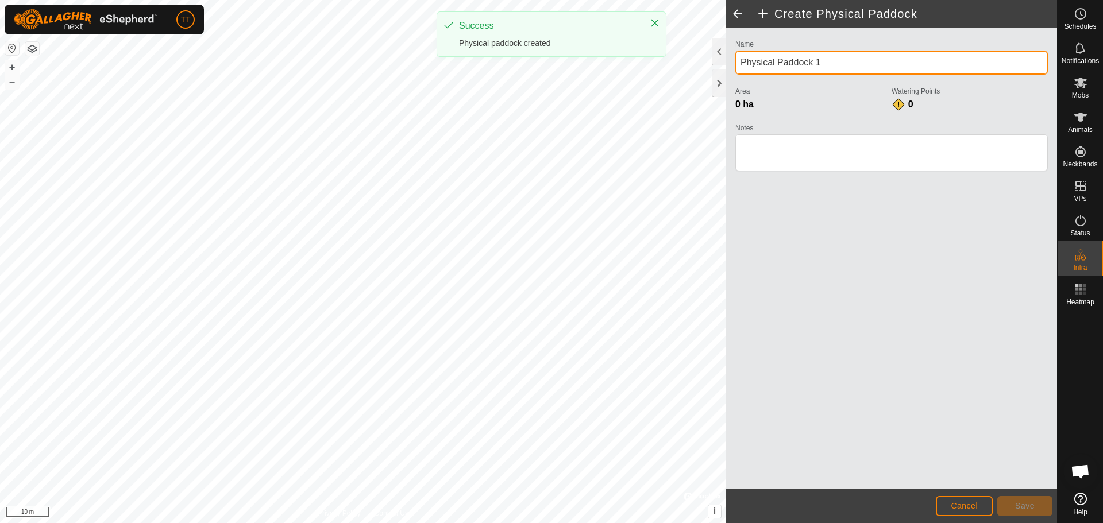
click at [838, 61] on input "Physical Paddock 1" at bounding box center [891, 63] width 312 height 24
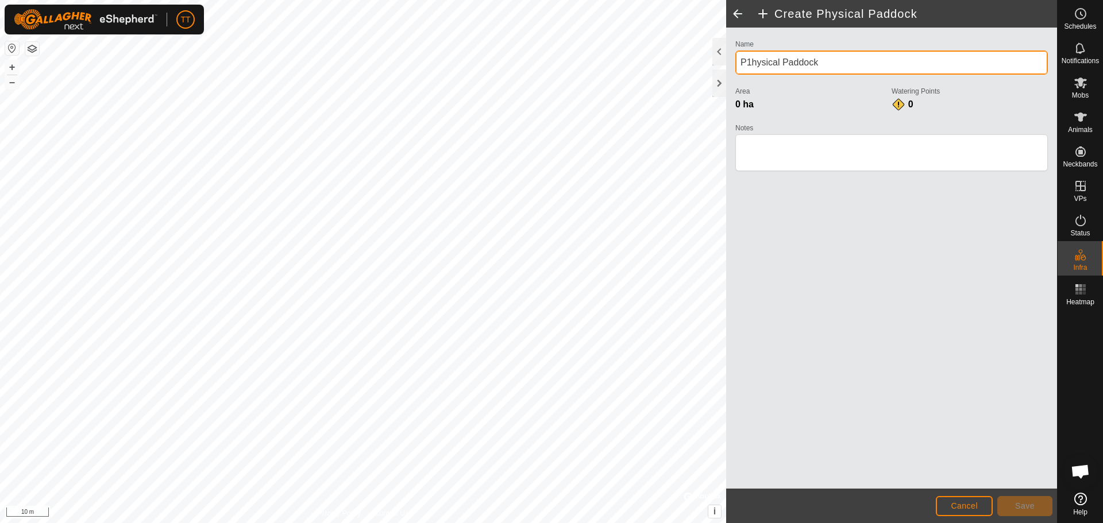
click at [832, 61] on input "P1hysical Paddock" at bounding box center [891, 63] width 312 height 24
drag, startPoint x: 740, startPoint y: 64, endPoint x: 734, endPoint y: 65, distance: 5.9
click at [734, 65] on div "Name P1hysical Paddock Area 0 ha Watering Points 0 Notes" at bounding box center [891, 111] width 322 height 148
paste input "Bow Island Oil Well"
type input "Bow Island Oil Well 4"
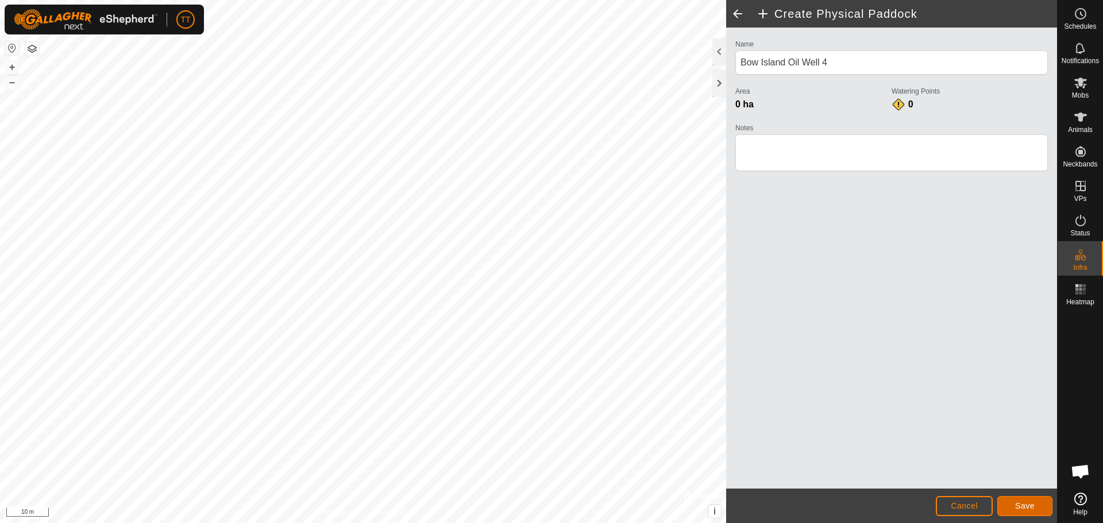
click at [1035, 502] on button "Save" at bounding box center [1024, 506] width 55 height 20
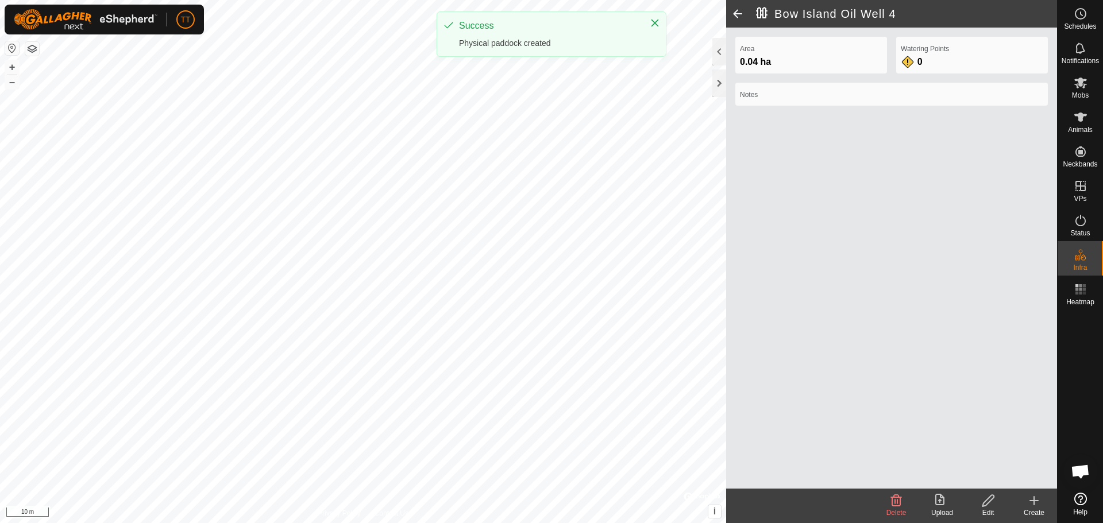
click at [1037, 509] on div "Create" at bounding box center [1034, 513] width 46 height 10
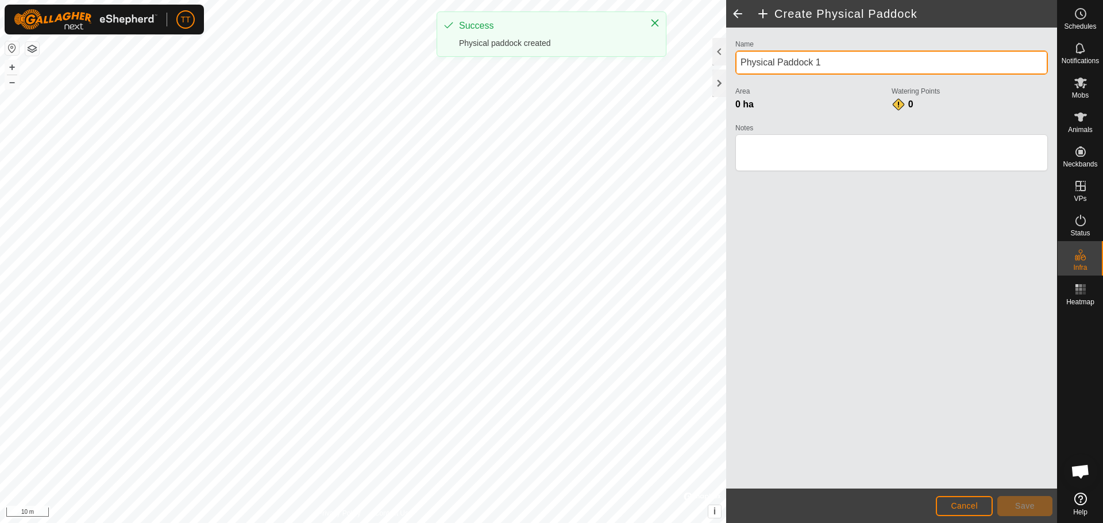
click at [834, 65] on input "Physical Paddock 1" at bounding box center [891, 63] width 312 height 24
click at [851, 63] on input "Physical Paddock 1" at bounding box center [891, 63] width 312 height 24
click at [863, 63] on input "Physical Paddock 1" at bounding box center [891, 63] width 312 height 24
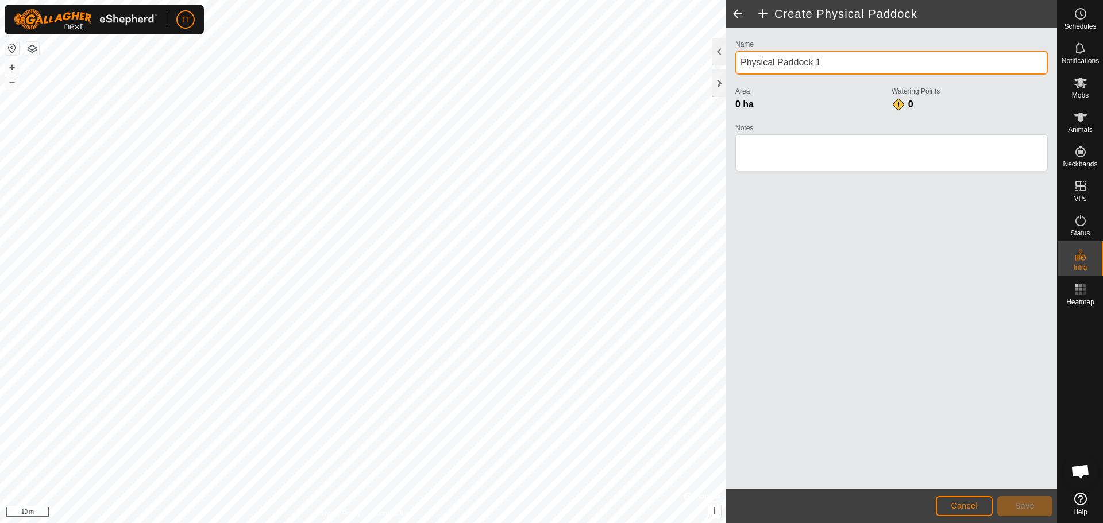
click at [738, 61] on input "Physical Paddock 1" at bounding box center [891, 63] width 312 height 24
paste input "Bow Island Oil Well"
type input "Bow Island Oil Well 5"
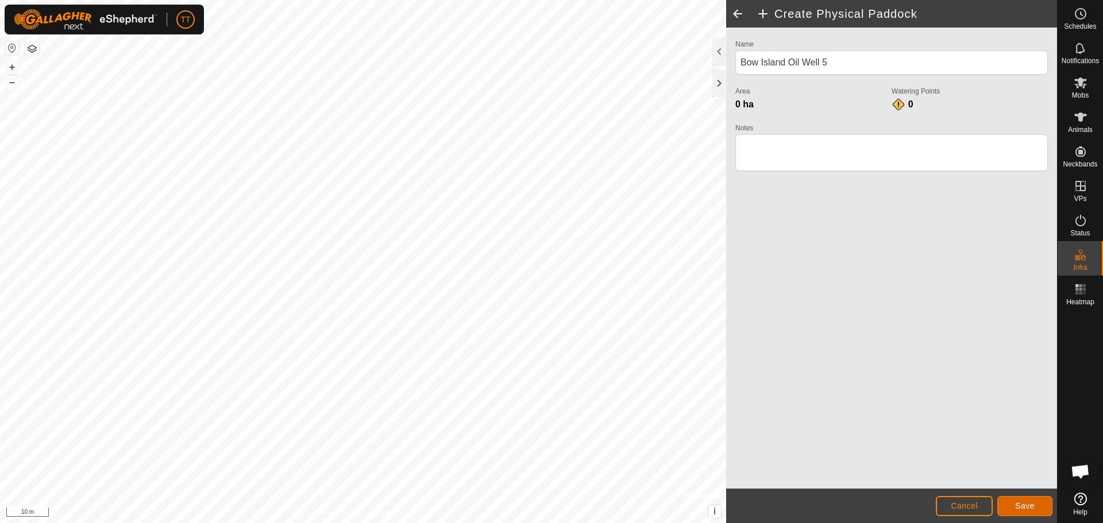
click at [1025, 500] on button "Save" at bounding box center [1024, 506] width 55 height 20
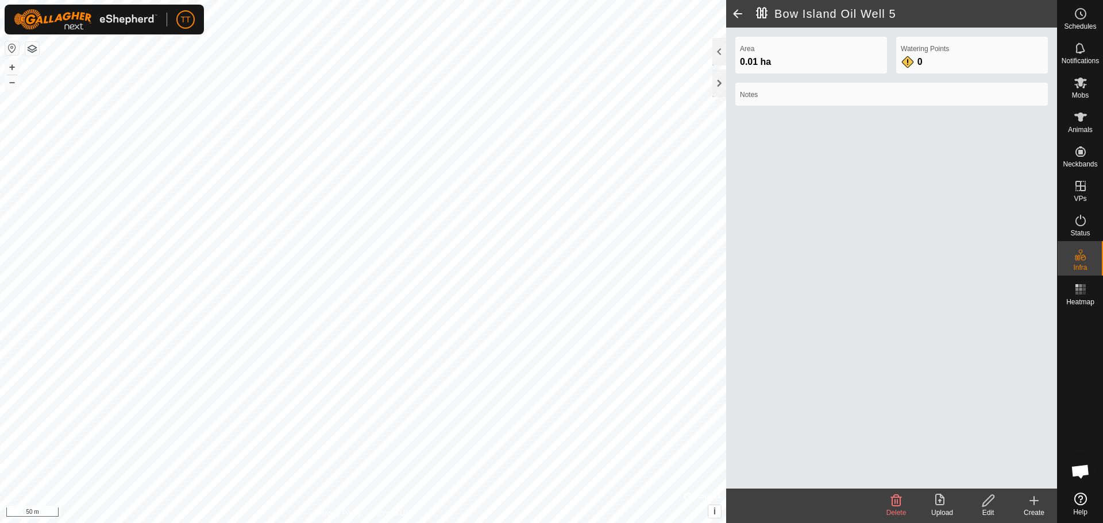
click at [1037, 504] on icon at bounding box center [1034, 501] width 14 height 14
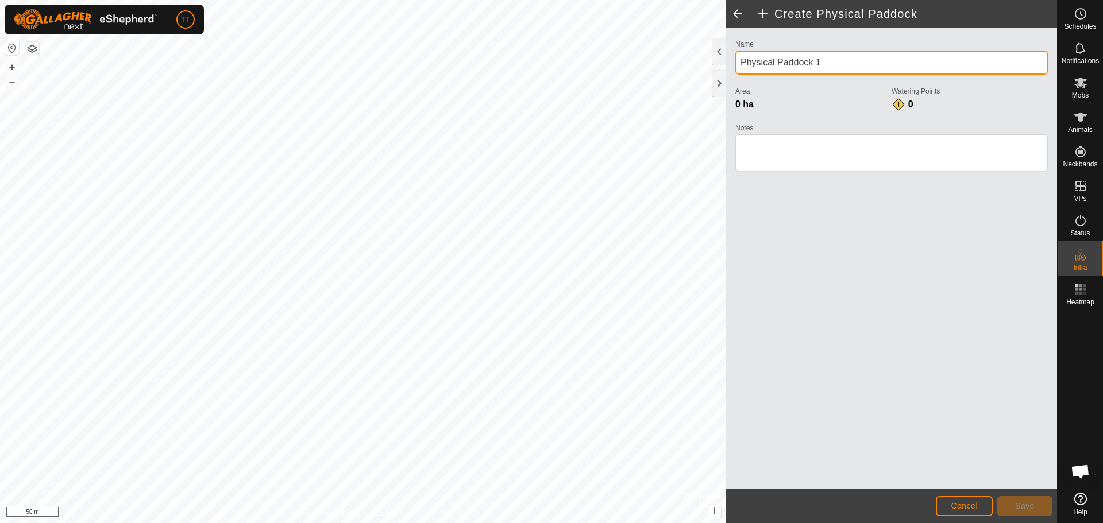
click at [830, 67] on input "Physical Paddock 1" at bounding box center [891, 63] width 312 height 24
drag, startPoint x: 751, startPoint y: 57, endPoint x: 738, endPoint y: 63, distance: 13.9
click at [738, 63] on input "Physical Paddock 1" at bounding box center [891, 63] width 312 height 24
type input "O"
type input "Bow Island Oil Battery"
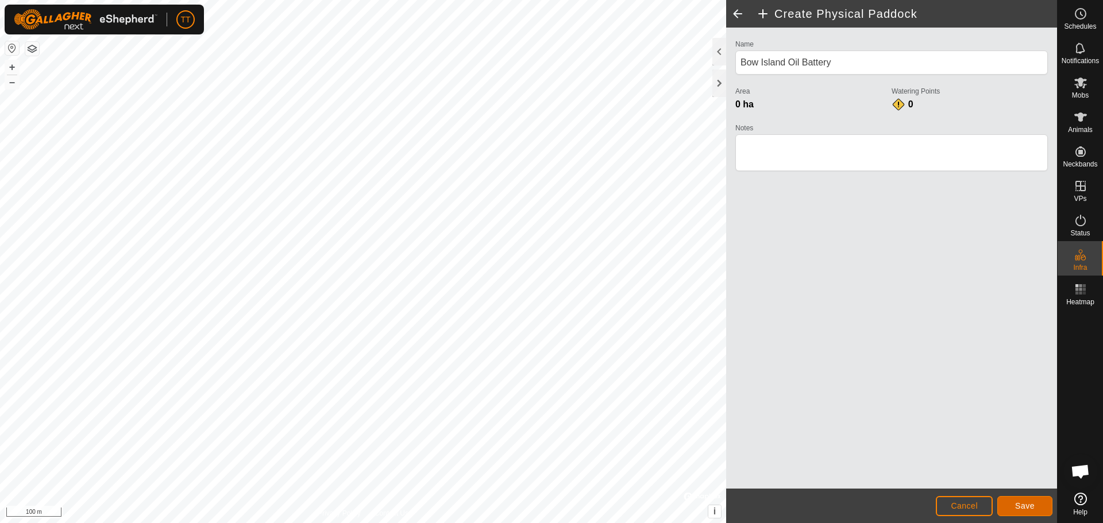
click at [1034, 503] on button "Save" at bounding box center [1024, 506] width 55 height 20
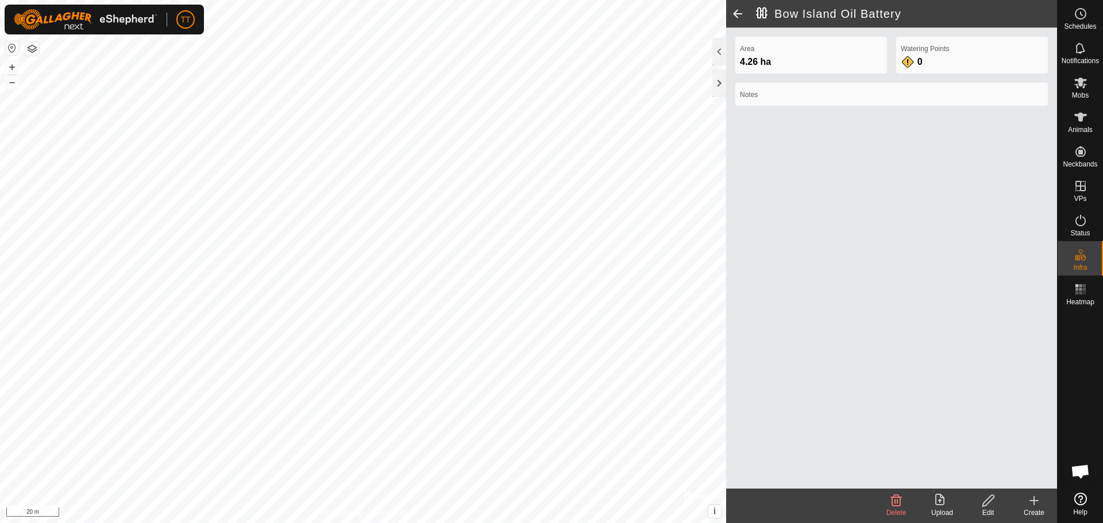
click at [1042, 501] on create-svg-icon at bounding box center [1034, 501] width 46 height 14
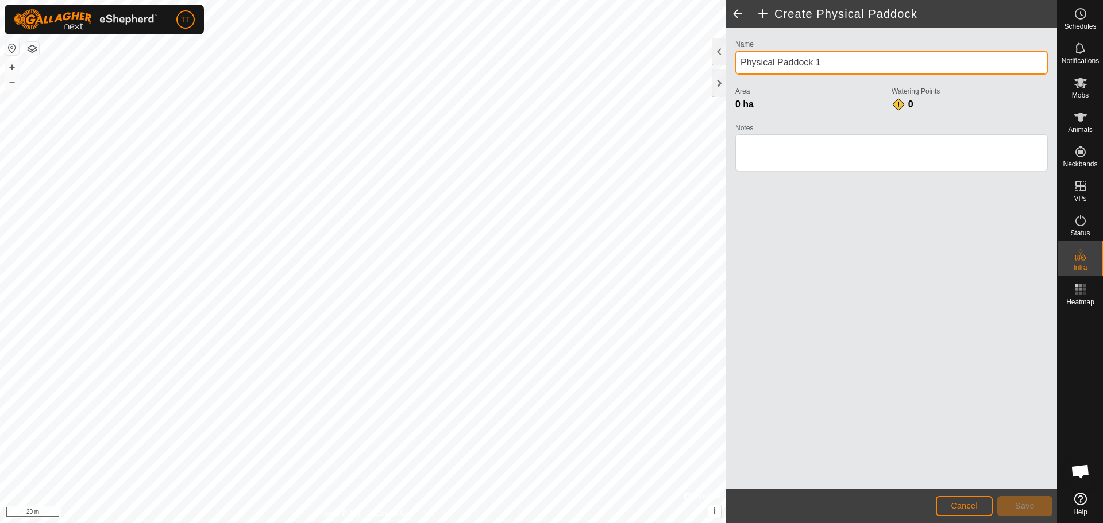
click at [836, 64] on input "Physical Paddock 1" at bounding box center [891, 63] width 312 height 24
click at [737, 66] on input "Physical Paddock 1" at bounding box center [891, 63] width 312 height 24
paste input "Bow Island Oil Well"
type input "Bow Island Oil Well 6"
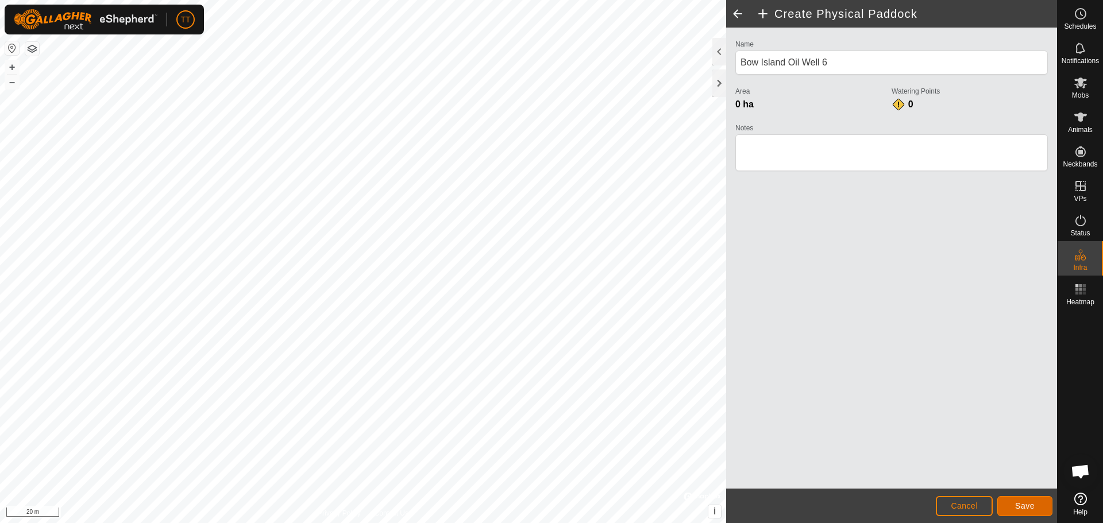
click at [1035, 504] on button "Save" at bounding box center [1024, 506] width 55 height 20
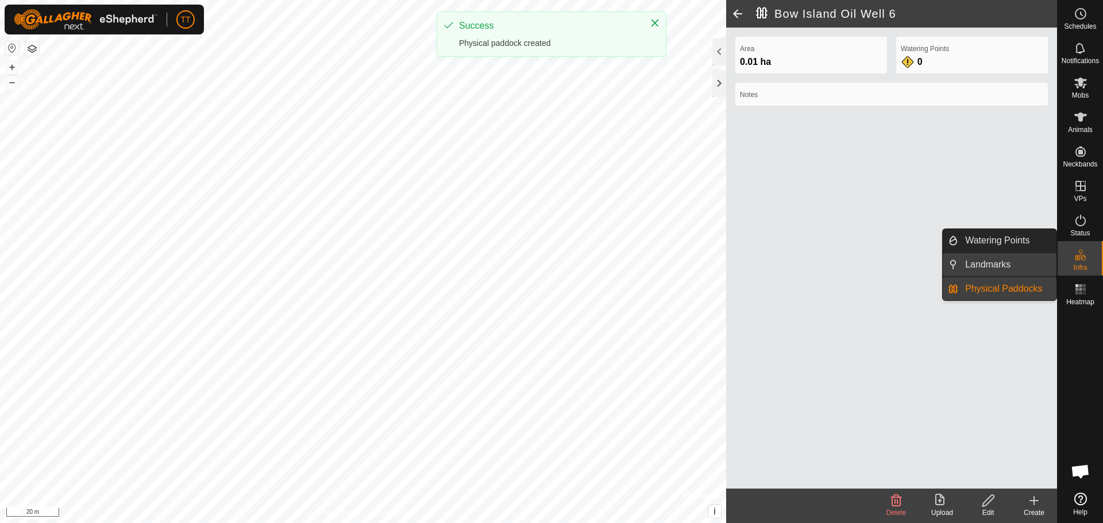
click at [1003, 261] on link "Landmarks" at bounding box center [1007, 264] width 98 height 23
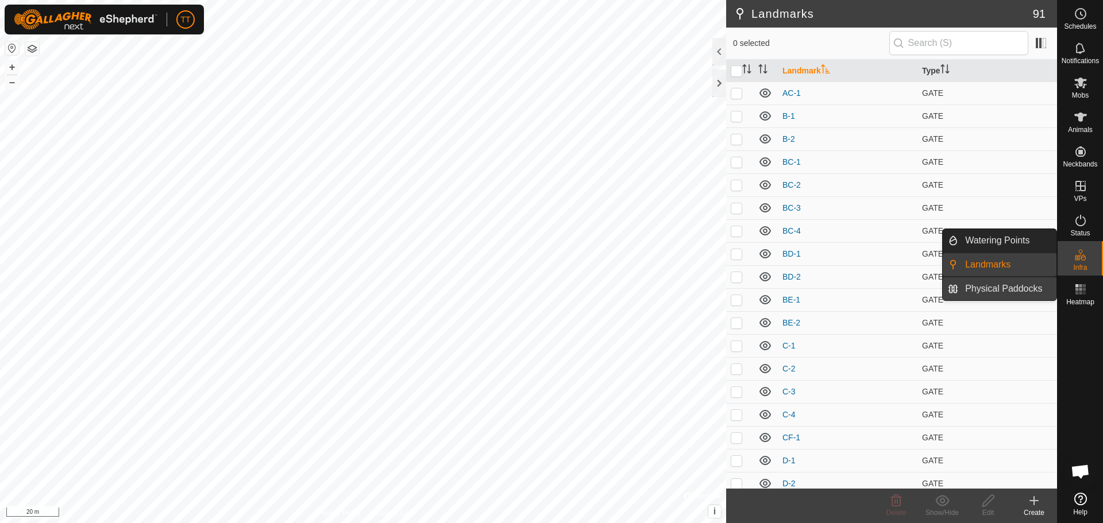
click at [1013, 289] on link "Physical Paddocks" at bounding box center [1007, 288] width 98 height 23
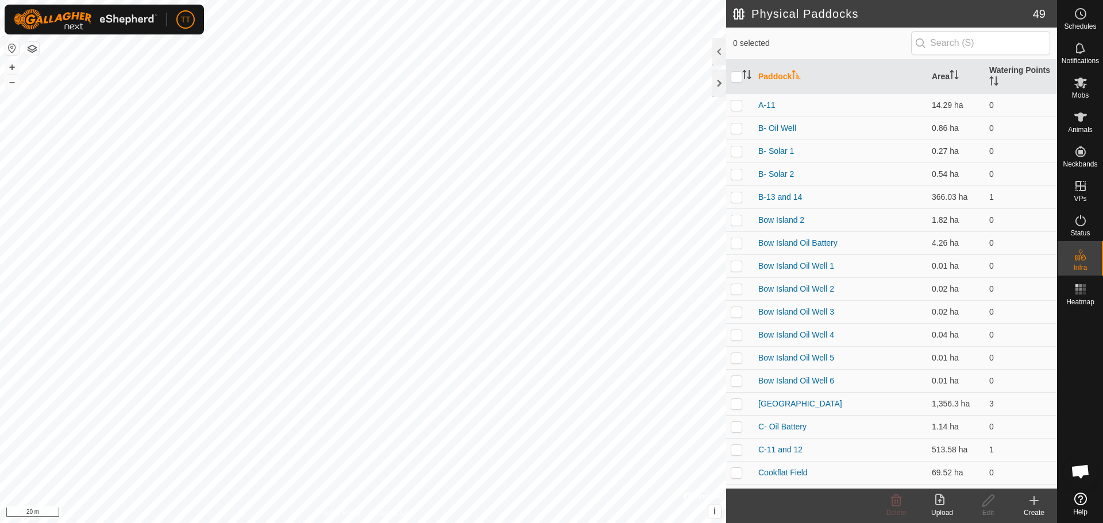
click at [1038, 504] on icon at bounding box center [1034, 501] width 14 height 14
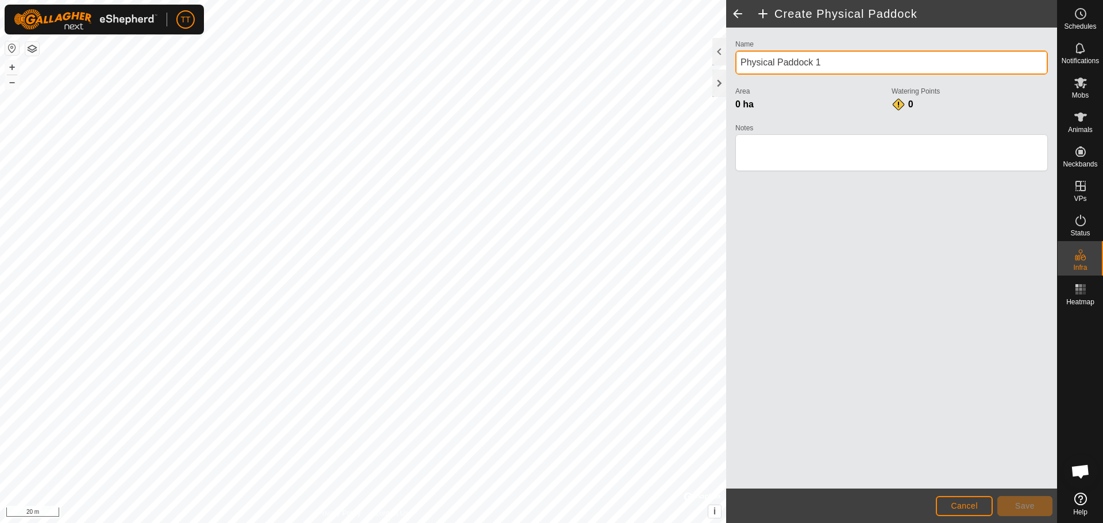
click at [829, 61] on input "Physical Paddock 1" at bounding box center [891, 63] width 312 height 24
click at [726, 59] on div "Create Physical Paddock Name Physical Paddock 1 Area 0 ha Watering Points 0 Not…" at bounding box center [891, 261] width 331 height 523
paste input "Bow Island Oil Well"
type input "Bow Island Oil Well 7"
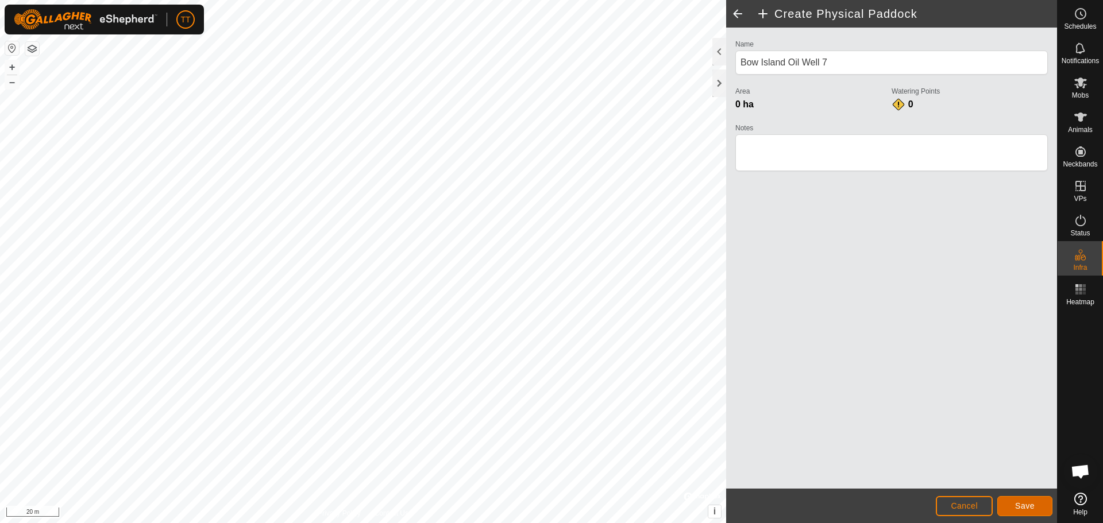
click at [1027, 505] on span "Save" at bounding box center [1025, 505] width 20 height 9
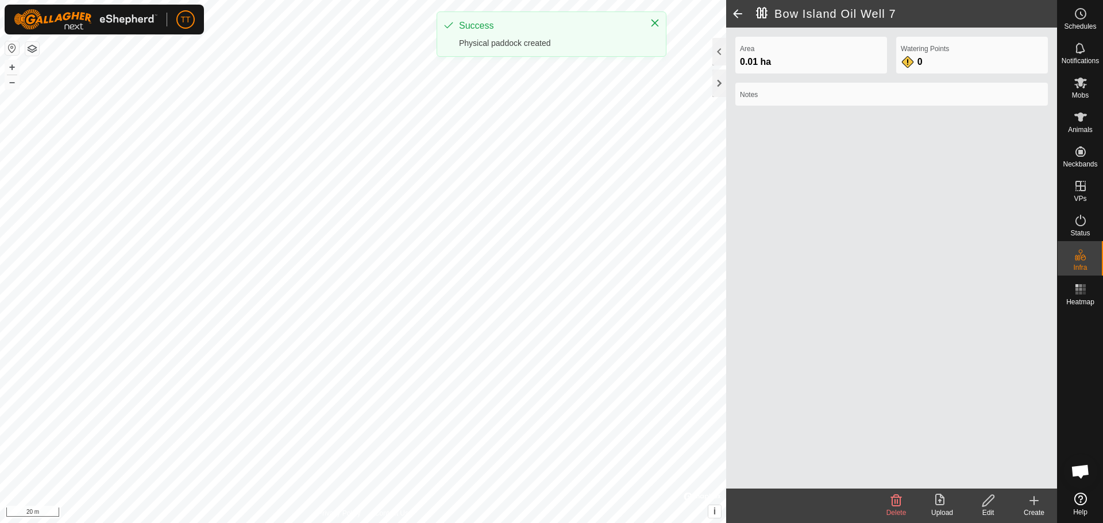
click at [1035, 505] on icon at bounding box center [1034, 501] width 14 height 14
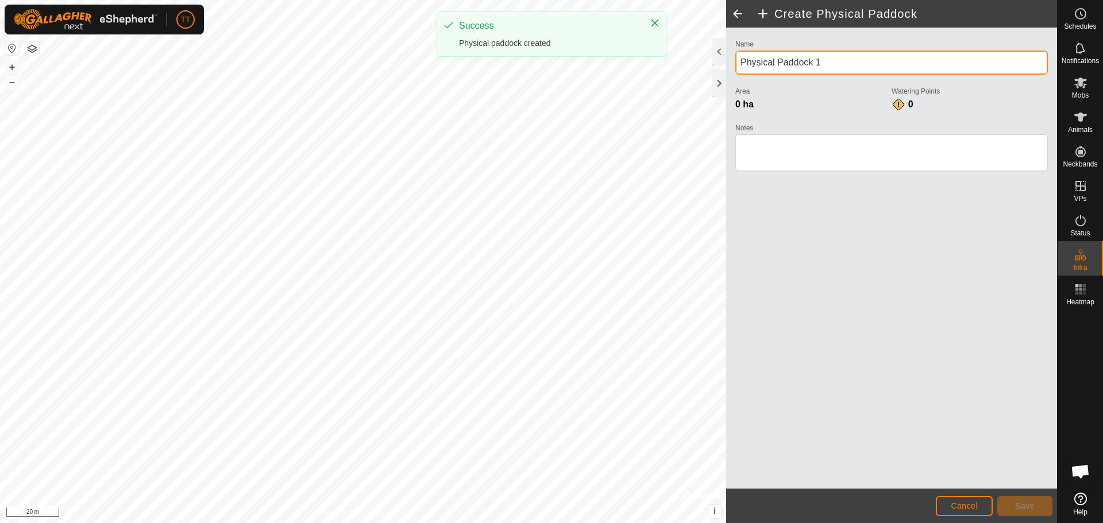
click at [835, 69] on input "Physical Paddock 1" at bounding box center [891, 63] width 312 height 24
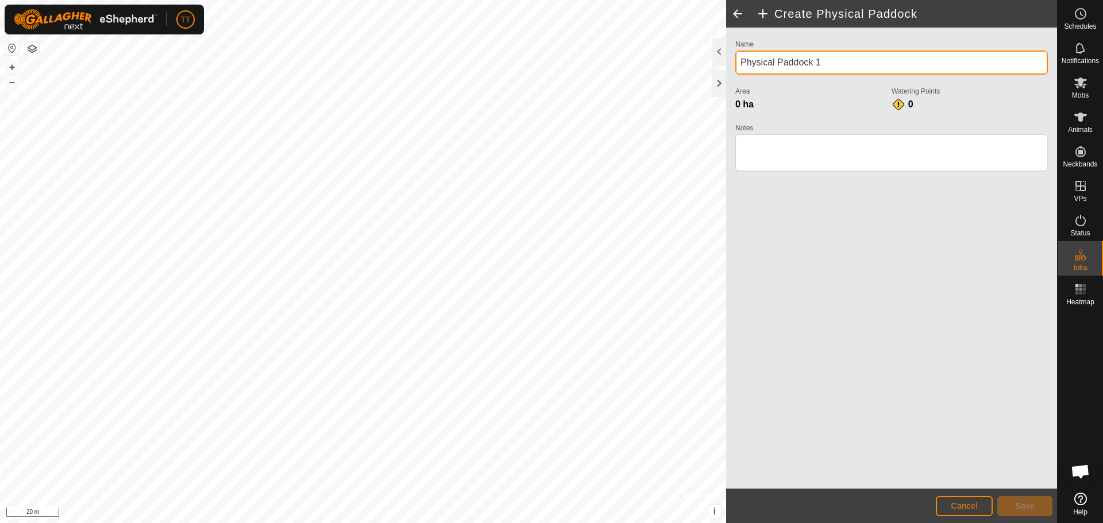
drag, startPoint x: 742, startPoint y: 65, endPoint x: 818, endPoint y: 131, distance: 100.5
click at [742, 65] on input "Physical Paddock 1" at bounding box center [891, 63] width 312 height 24
paste input "Bow Island Oil Well"
type input "Bow Island Oil Well 7"
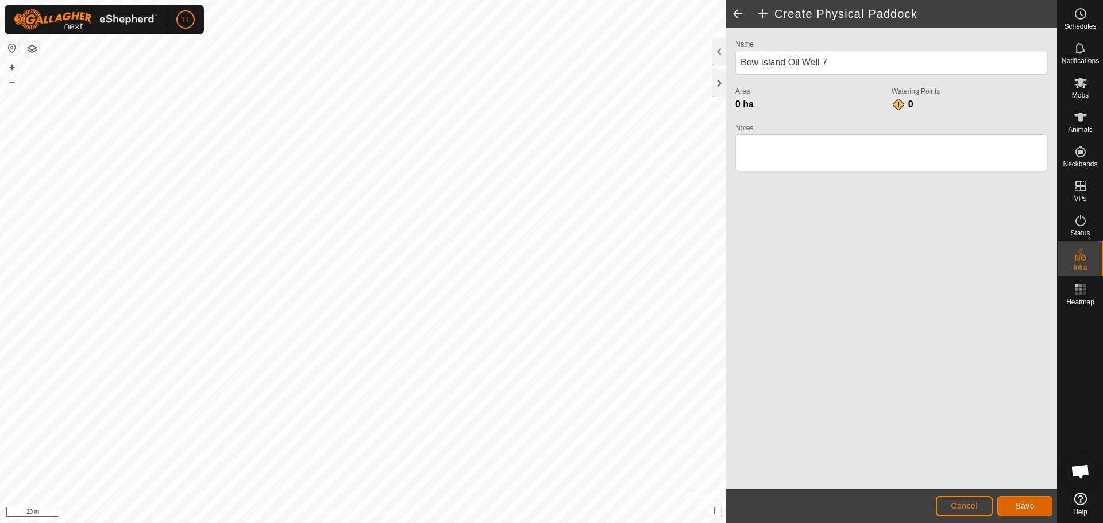
click at [1022, 507] on span "Save" at bounding box center [1025, 505] width 20 height 9
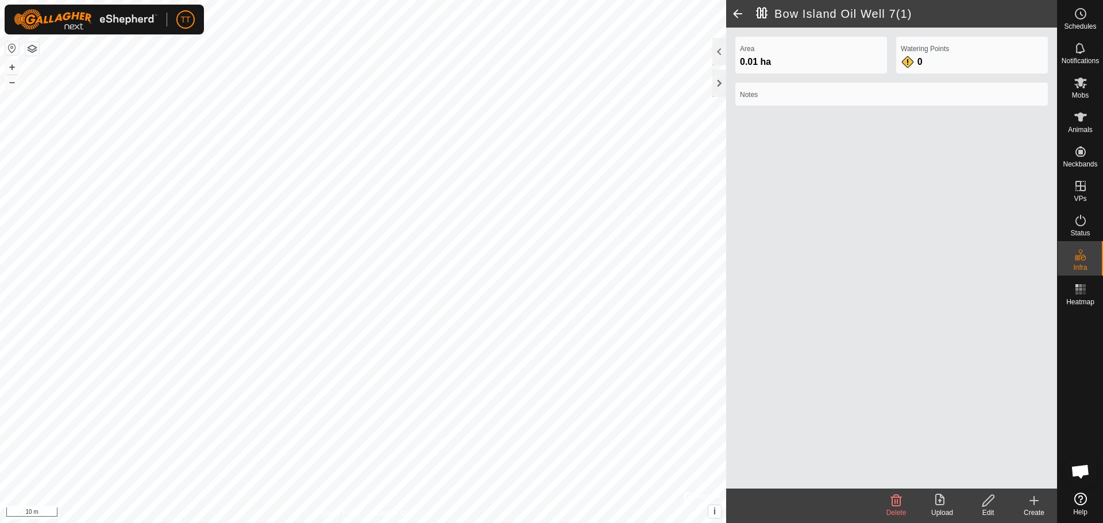
click at [1033, 508] on div "Create" at bounding box center [1034, 513] width 46 height 10
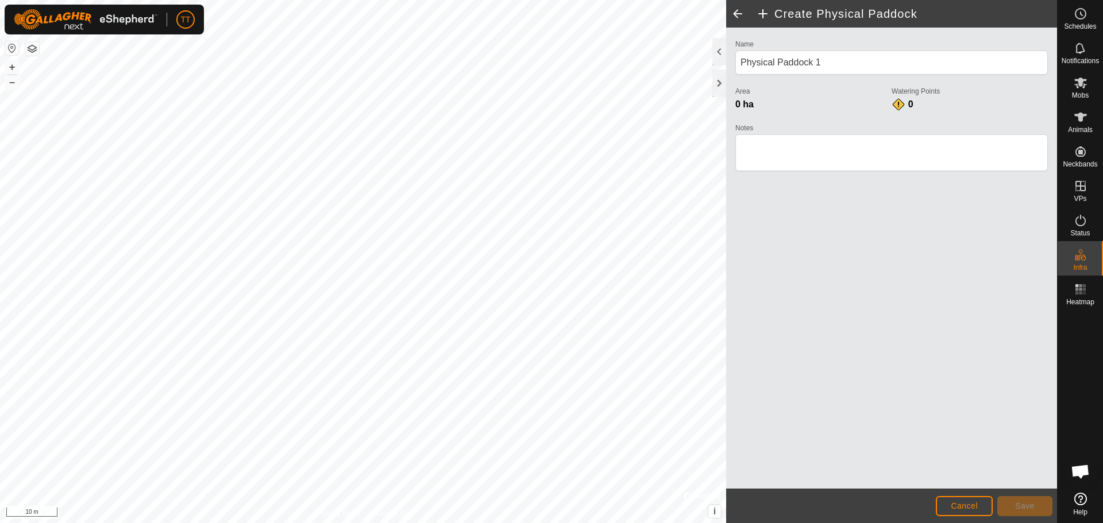
click at [832, 62] on input "Physical Paddock 1" at bounding box center [891, 63] width 312 height 24
click at [737, 62] on input "Physical Paddock 1" at bounding box center [891, 63] width 312 height 24
type input "Bow Island Oil Well 9"
click at [1030, 504] on span "Save" at bounding box center [1025, 505] width 20 height 9
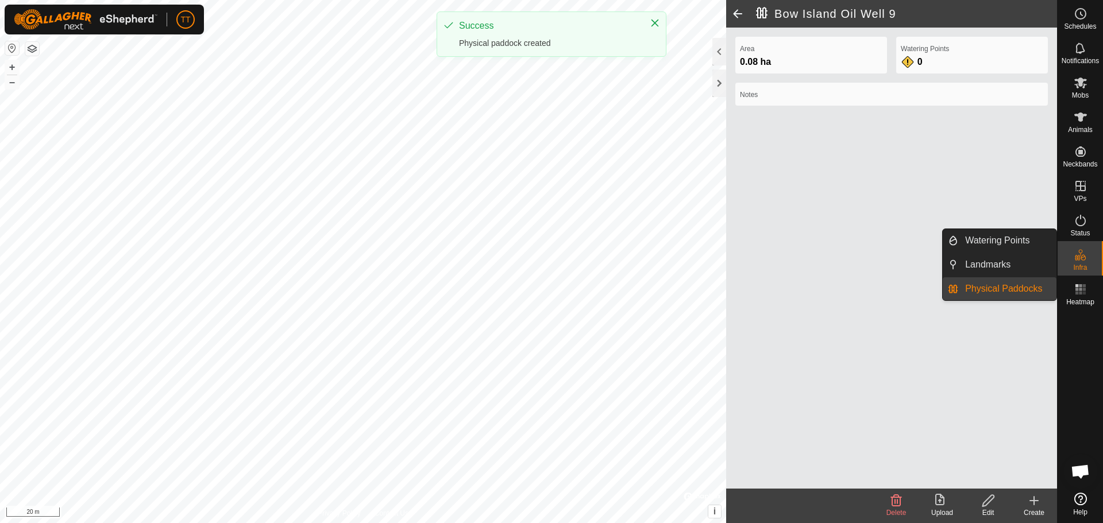
click at [1089, 254] on es-infrastructure-svg-icon at bounding box center [1080, 255] width 21 height 18
click at [1024, 294] on link "Physical Paddocks" at bounding box center [1007, 288] width 98 height 23
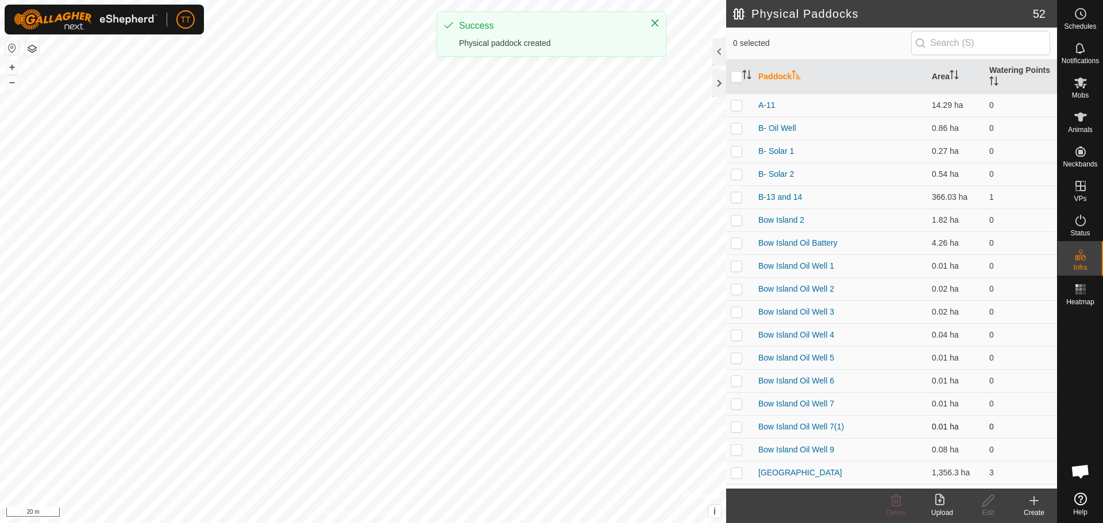
scroll to position [57, 0]
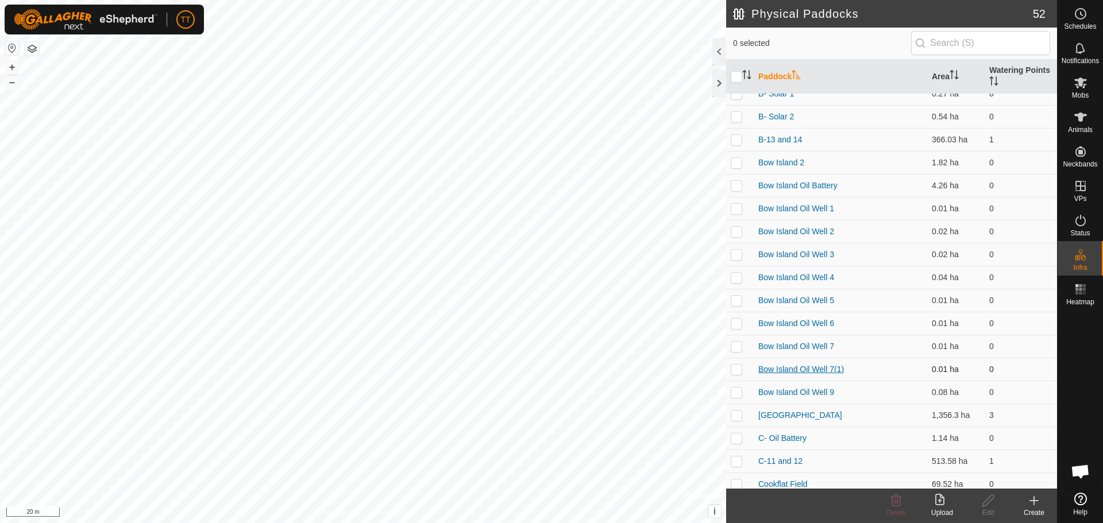
click at [835, 372] on link "Bow Island Oil Well 7(1)" at bounding box center [801, 369] width 86 height 9
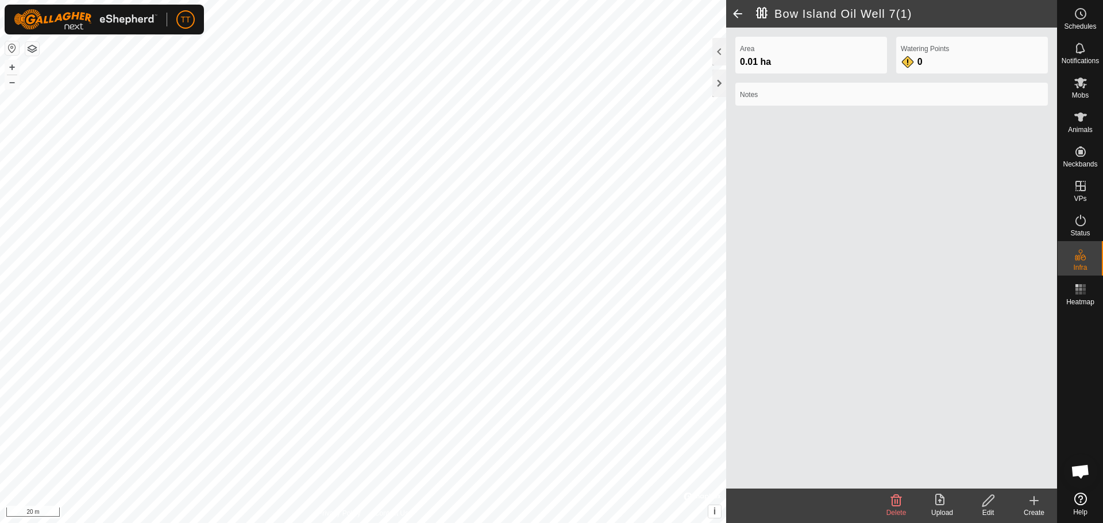
click at [984, 496] on icon at bounding box center [988, 501] width 14 height 14
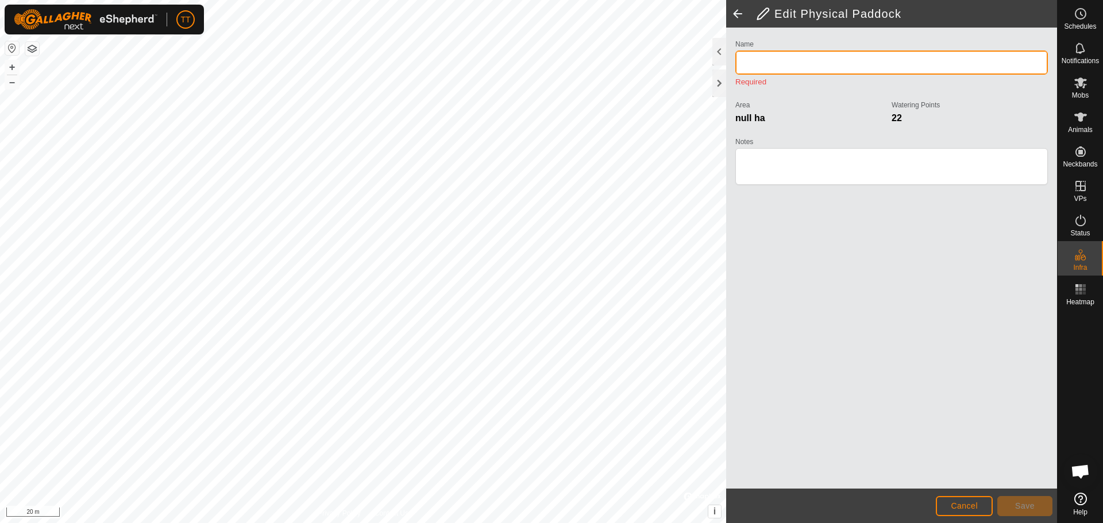
click at [783, 65] on input "Name" at bounding box center [891, 63] width 312 height 24
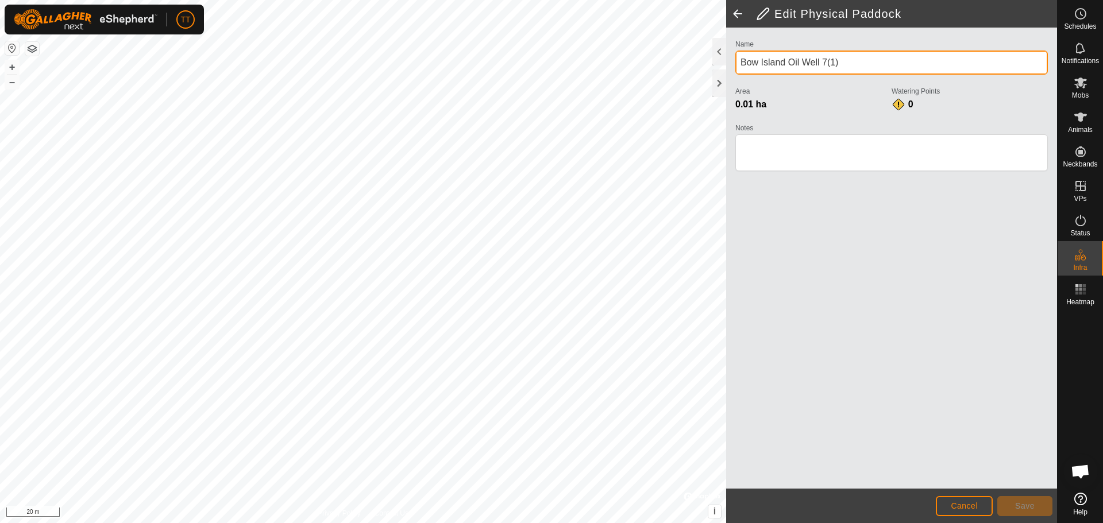
drag, startPoint x: 831, startPoint y: 64, endPoint x: 822, endPoint y: 64, distance: 9.2
click at [822, 64] on input "Bow Island Oil Well 7(1)" at bounding box center [891, 63] width 312 height 24
type input "Bow Island Oil Well 8"
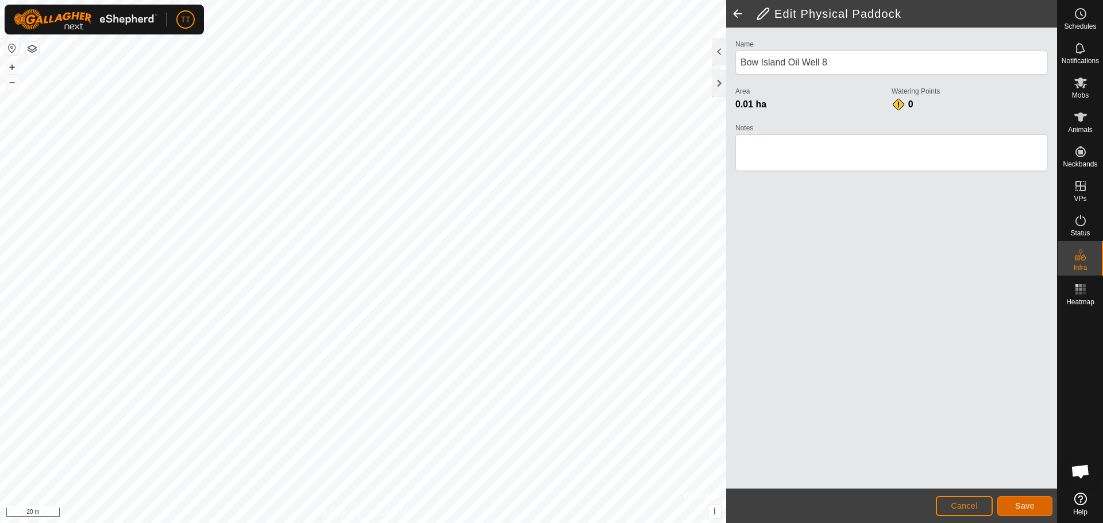
click at [1029, 509] on span "Save" at bounding box center [1025, 505] width 20 height 9
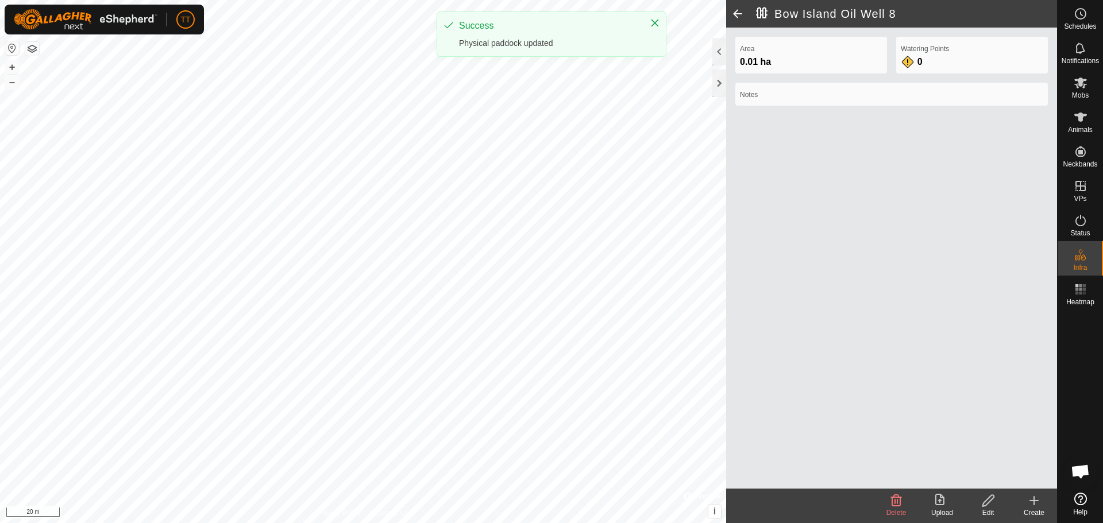
click at [1035, 506] on icon at bounding box center [1034, 501] width 14 height 14
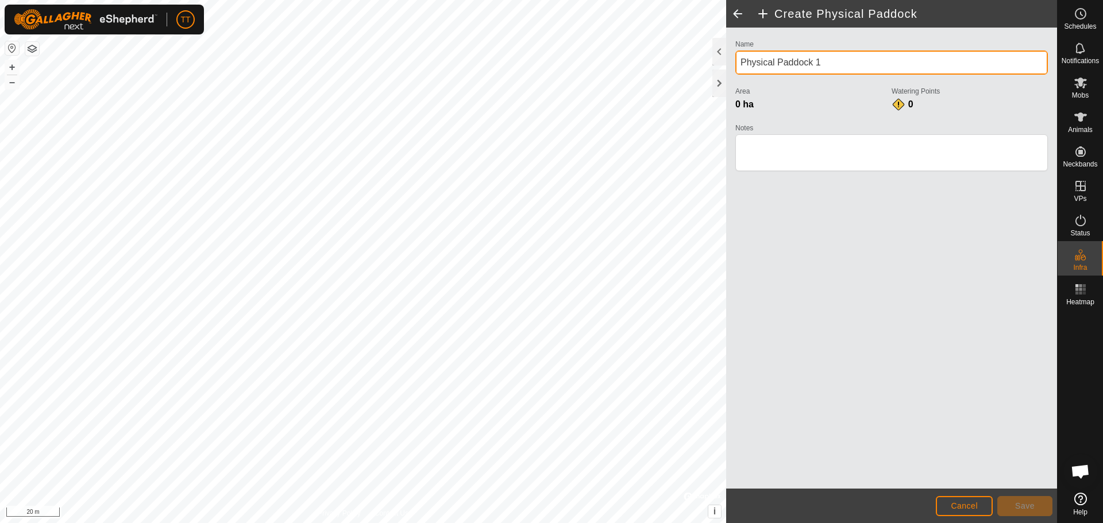
click at [835, 64] on input "Physical Paddock 1" at bounding box center [891, 63] width 312 height 24
drag, startPoint x: 747, startPoint y: 66, endPoint x: 735, endPoint y: 66, distance: 12.1
click at [735, 66] on input "Physical Paddock 1" at bounding box center [891, 63] width 312 height 24
paste input "Bow Island Oil Well"
type input "Bow Island Oil Well 10"
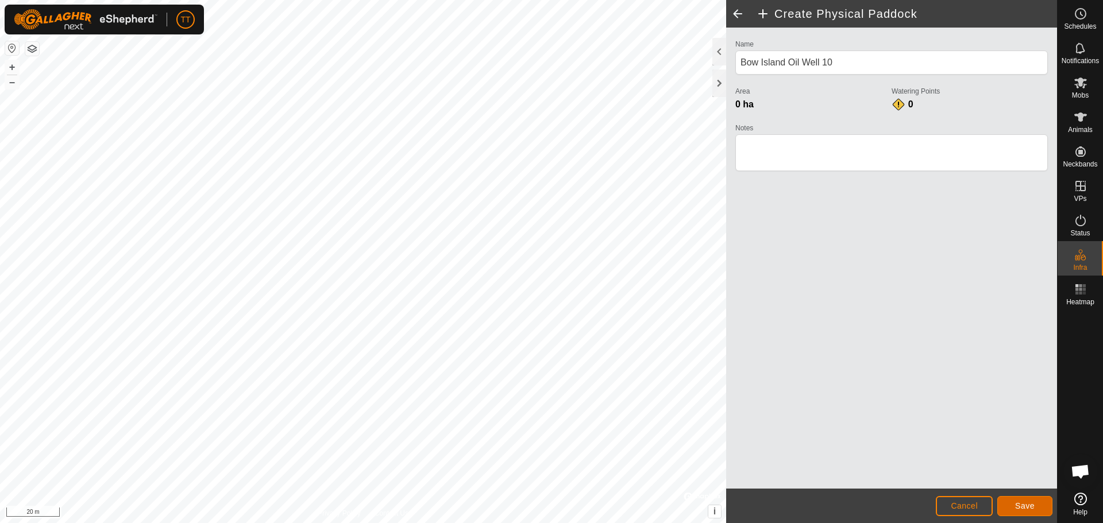
click at [1030, 505] on span "Save" at bounding box center [1025, 505] width 20 height 9
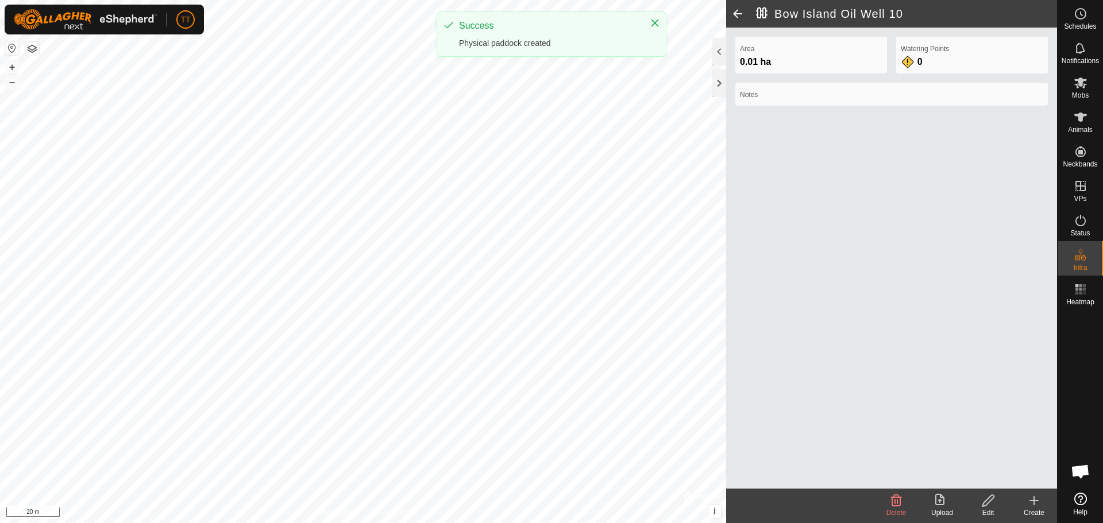
click at [1035, 505] on icon at bounding box center [1034, 501] width 14 height 14
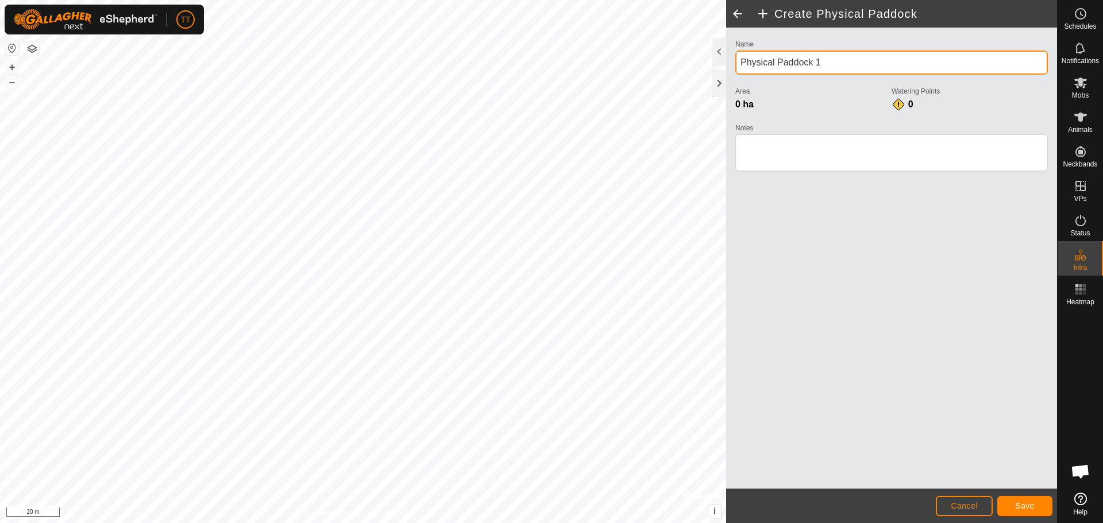
click at [736, 69] on input "Physical Paddock 1" at bounding box center [891, 63] width 312 height 24
paste input "Bow Island Oil Well"
type input "Bow Island Oil Well 11"
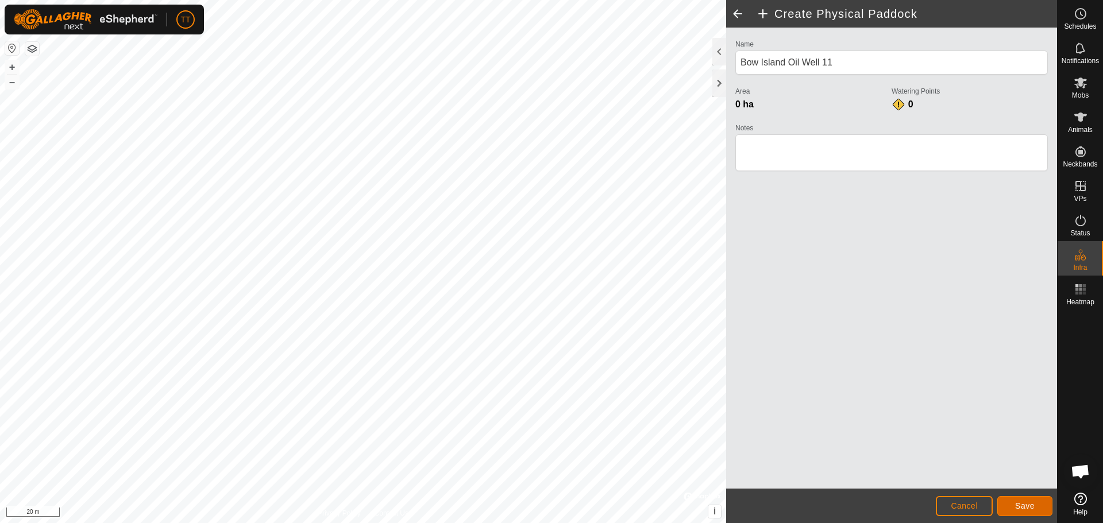
click at [1023, 511] on button "Save" at bounding box center [1024, 506] width 55 height 20
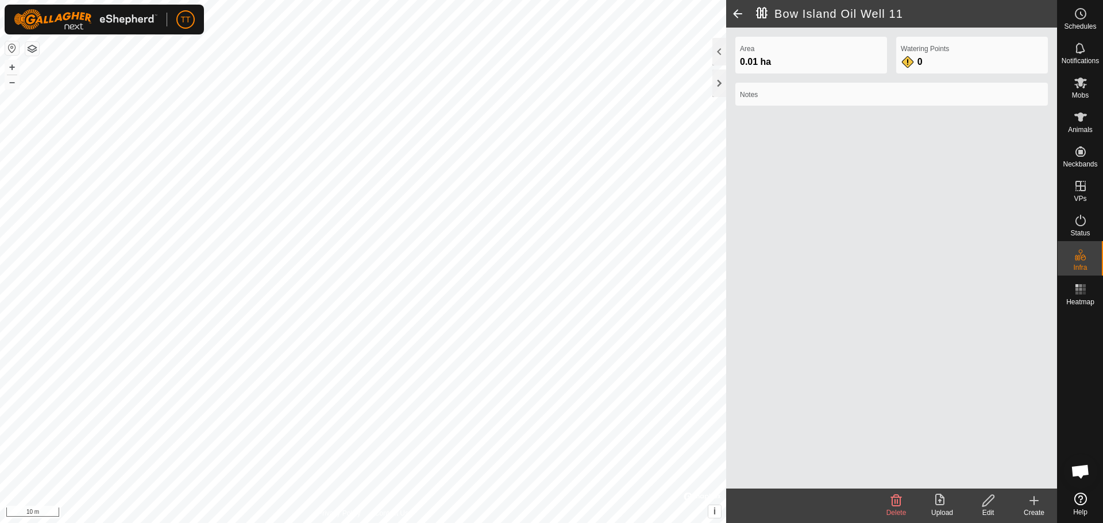
click at [1038, 509] on div "Create" at bounding box center [1034, 513] width 46 height 10
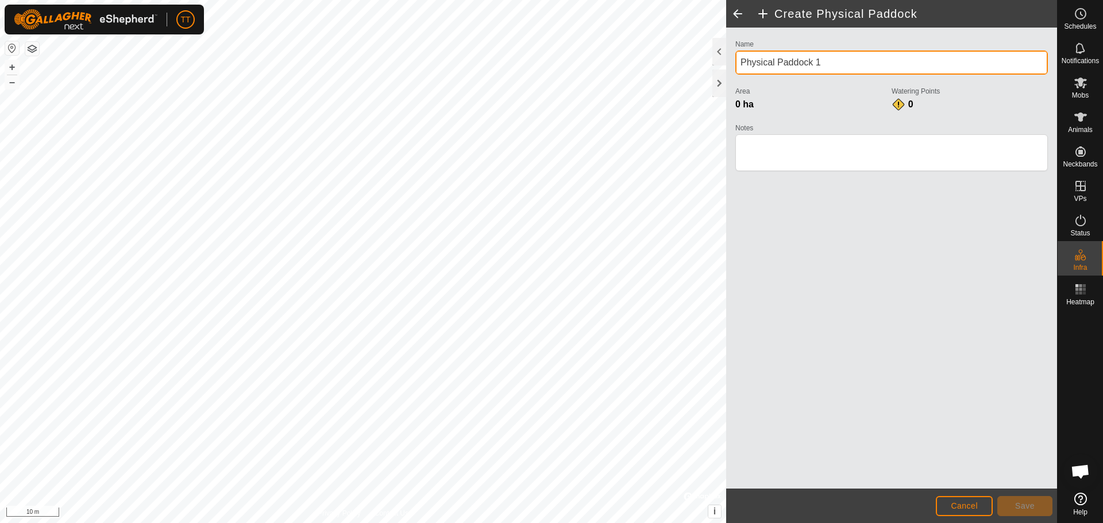
click at [827, 59] on input "Physical Paddock 1" at bounding box center [891, 63] width 312 height 24
drag, startPoint x: 742, startPoint y: 70, endPoint x: 766, endPoint y: 108, distance: 44.6
click at [739, 67] on input "Physical Paddock 1" at bounding box center [891, 63] width 312 height 24
paste input "Bow Island Oil Well"
type input "Bow Island Oil Well 12"
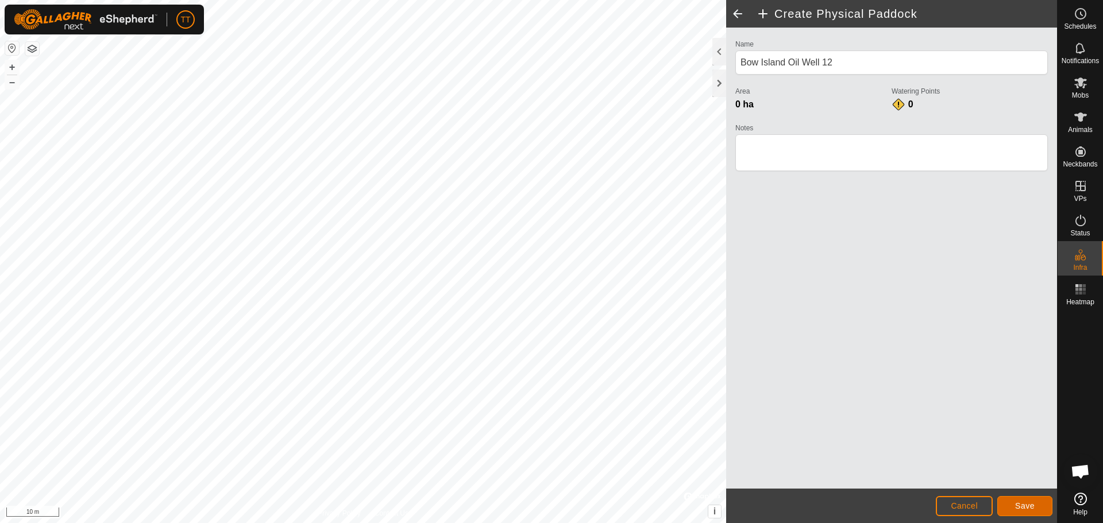
click at [1028, 505] on span "Save" at bounding box center [1025, 505] width 20 height 9
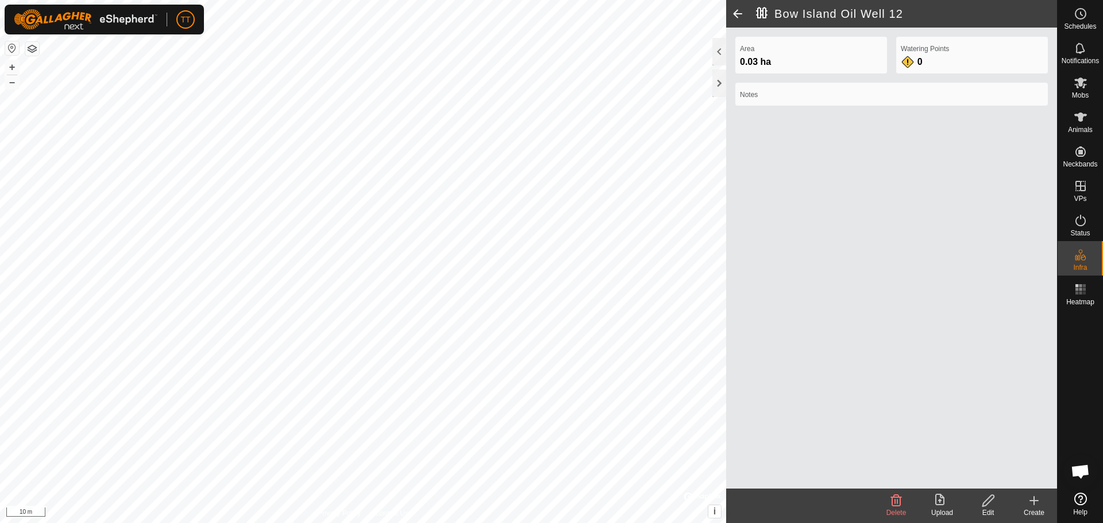
click at [1037, 509] on div "Create" at bounding box center [1034, 513] width 46 height 10
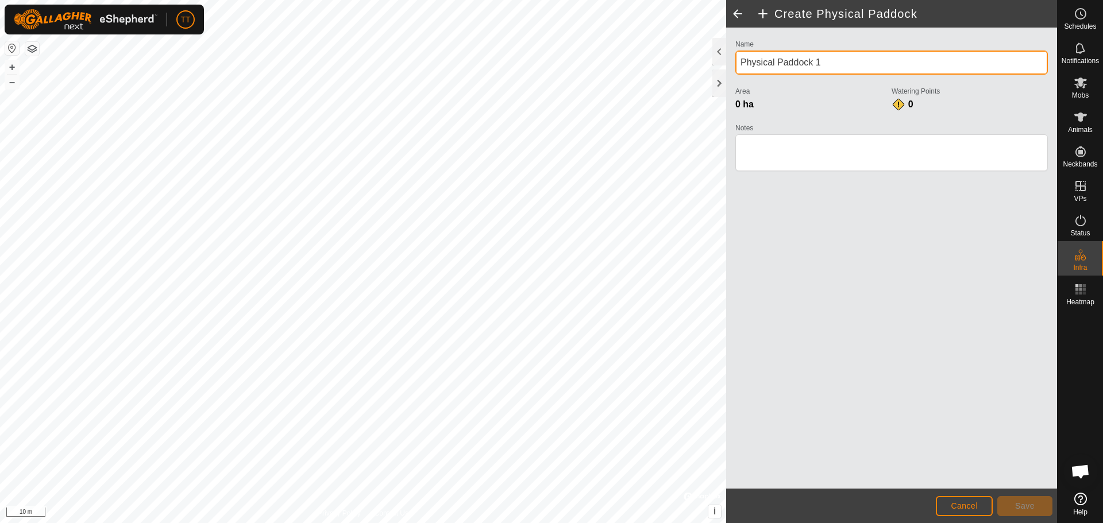
click at [853, 61] on input "Physical Paddock 1" at bounding box center [891, 63] width 312 height 24
drag, startPoint x: 740, startPoint y: 60, endPoint x: 739, endPoint y: 68, distance: 7.6
click at [740, 60] on input "Physical Paddock 1" at bounding box center [891, 63] width 312 height 24
paste input "Bow Island Oil Well"
type input "Bow Island Oil Well 13"
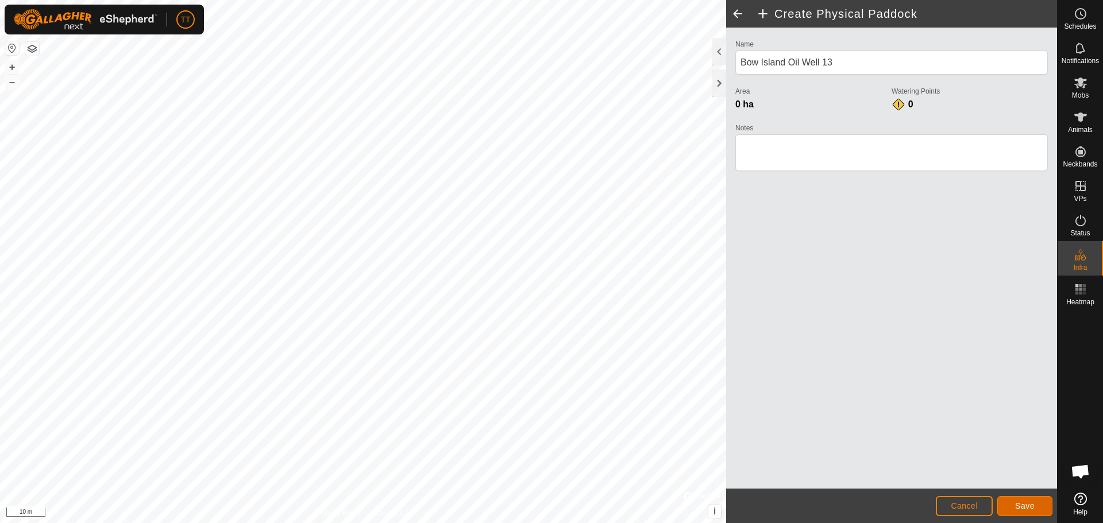
click at [1030, 499] on button "Save" at bounding box center [1024, 506] width 55 height 20
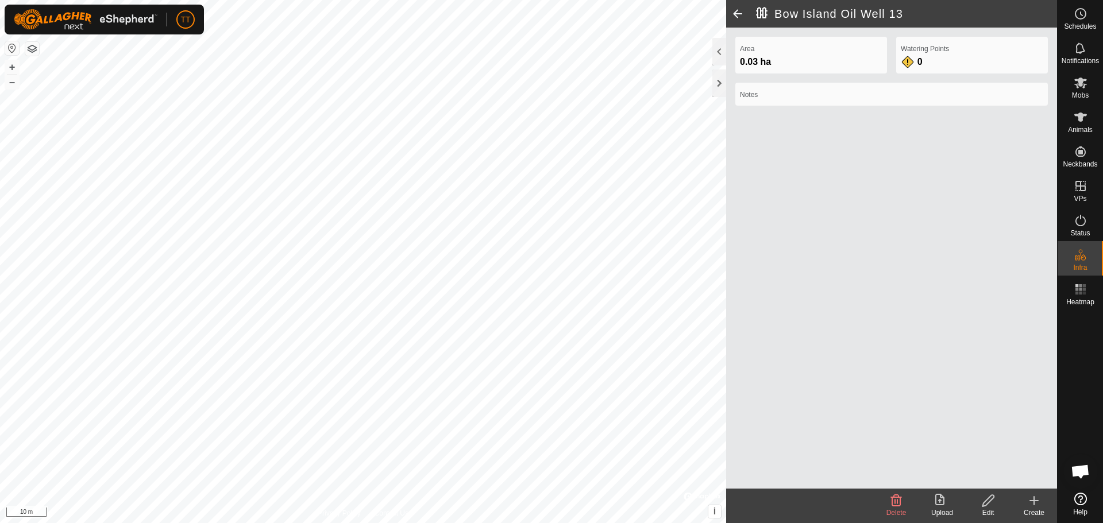
click at [1036, 509] on div "Create" at bounding box center [1034, 513] width 46 height 10
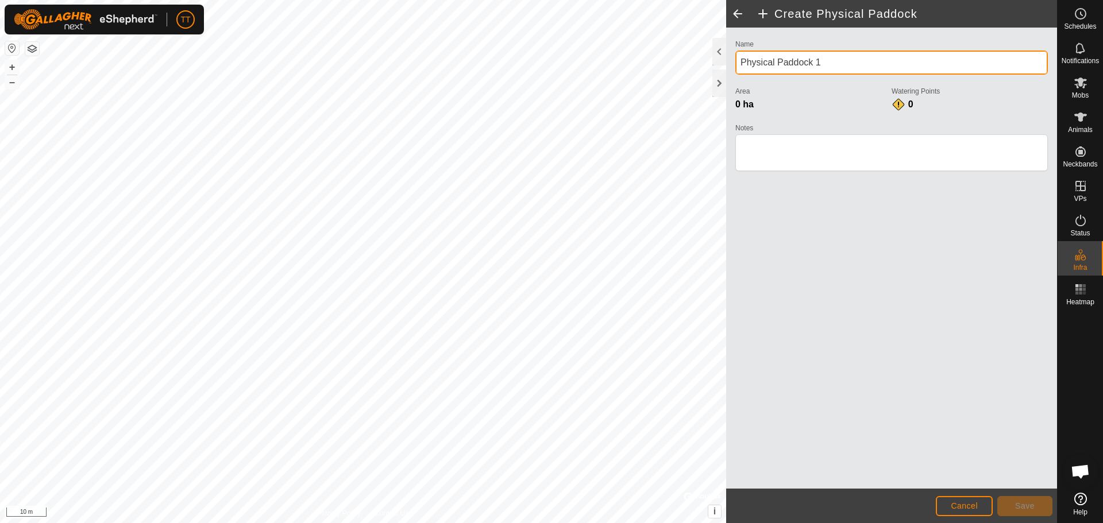
click at [829, 67] on input "Physical Paddock 1" at bounding box center [891, 63] width 312 height 24
drag, startPoint x: 740, startPoint y: 63, endPoint x: 748, endPoint y: 63, distance: 8.0
click at [738, 63] on input "Physical Paddock 1" at bounding box center [891, 63] width 312 height 24
paste input "Bow Island Oil Well"
type input "Bow Island Oil Well 13"
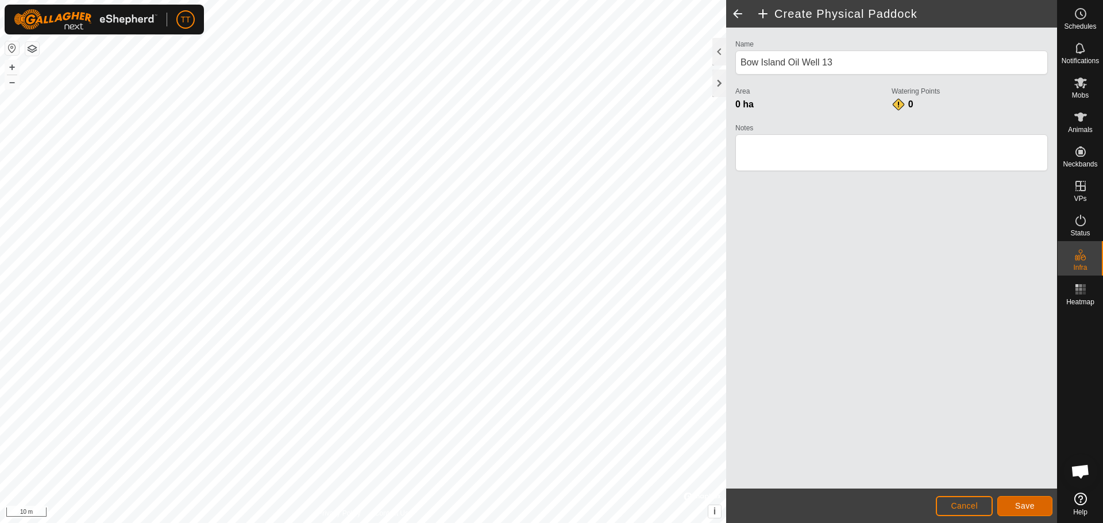
click at [1010, 501] on button "Save" at bounding box center [1024, 506] width 55 height 20
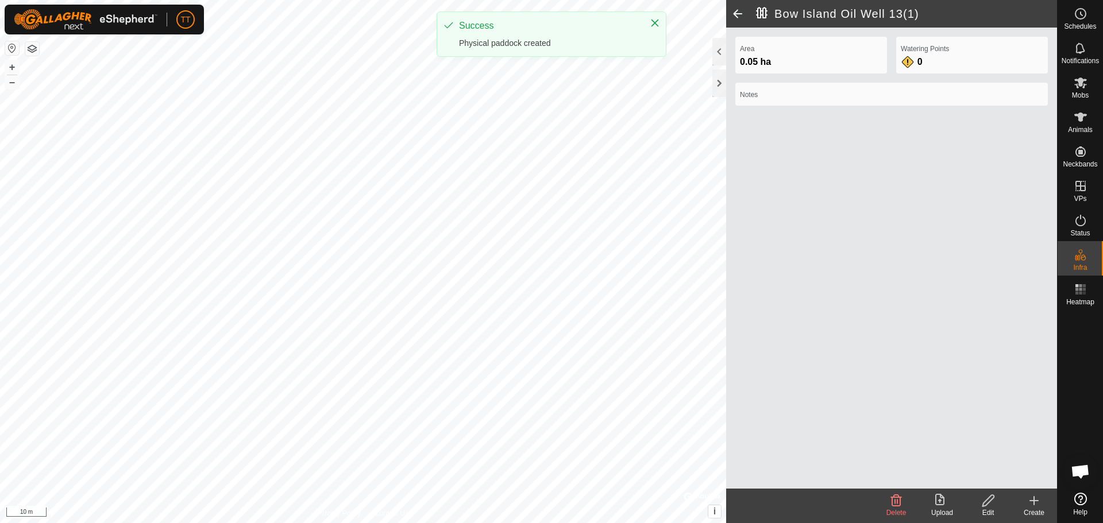
click at [992, 505] on icon at bounding box center [988, 501] width 14 height 14
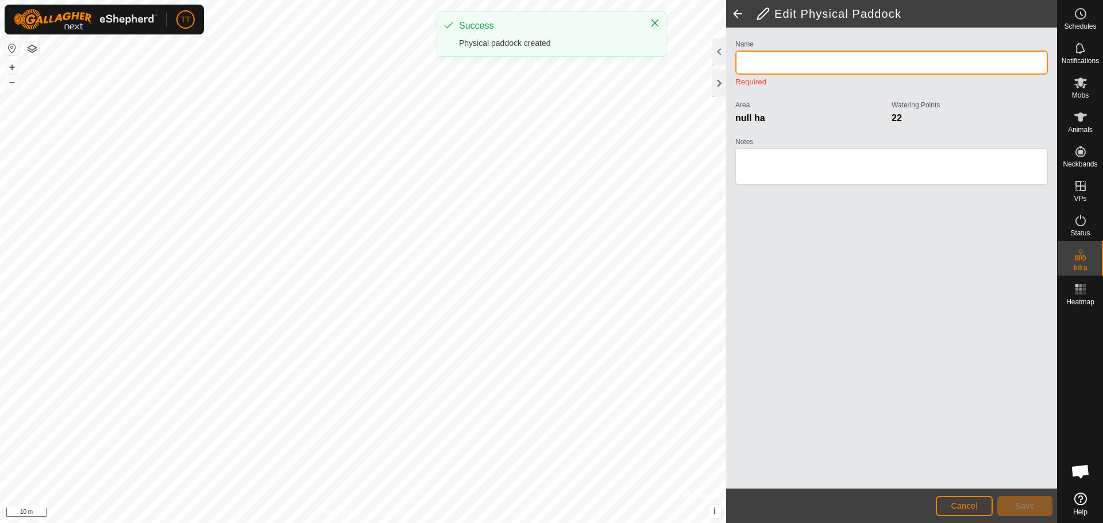
click at [849, 62] on input "Name" at bounding box center [891, 63] width 312 height 24
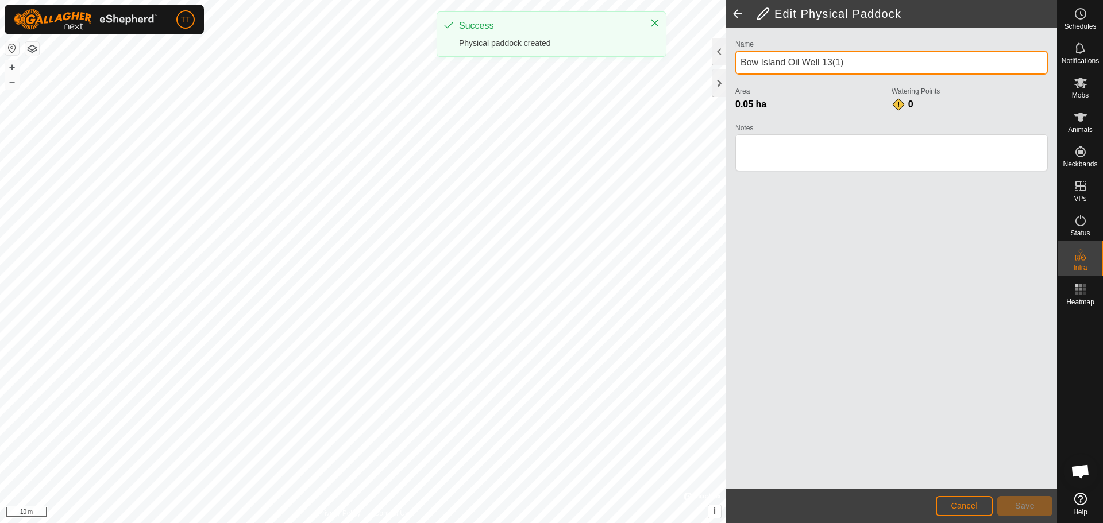
click at [828, 63] on input "Bow Island Oil Well 13(1)" at bounding box center [891, 63] width 312 height 24
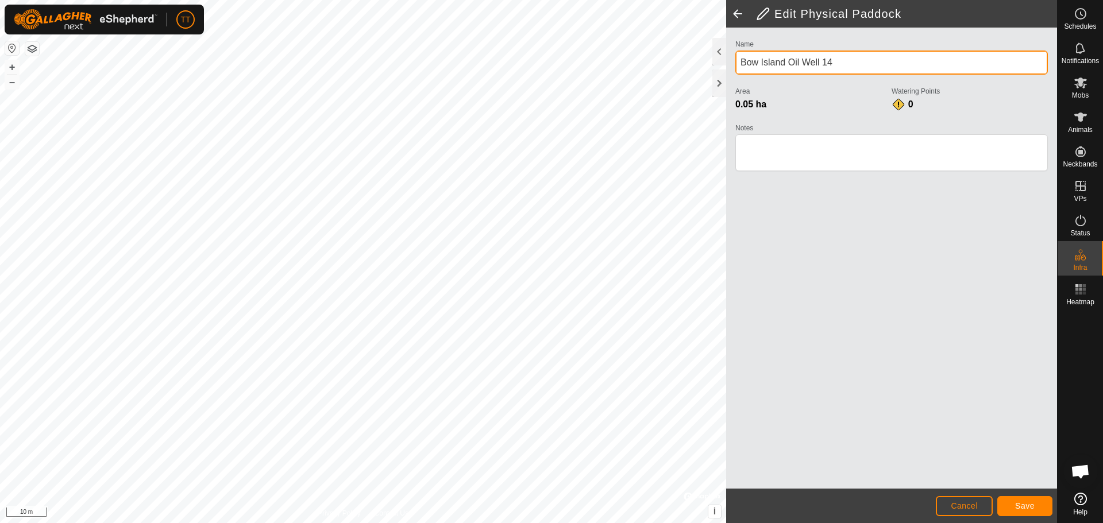
type input "Bow Island Oil Well 14"
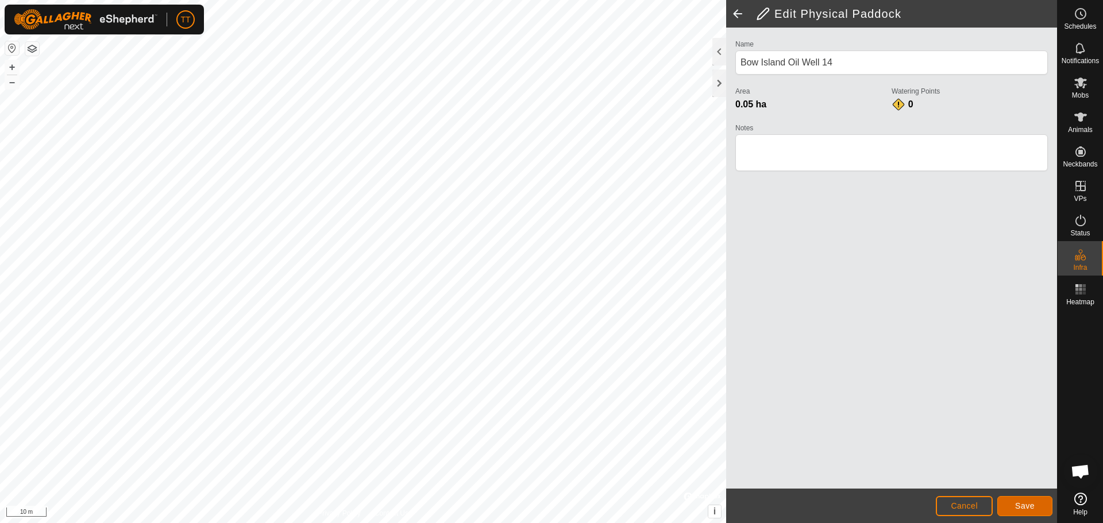
click at [1031, 510] on span "Save" at bounding box center [1025, 505] width 20 height 9
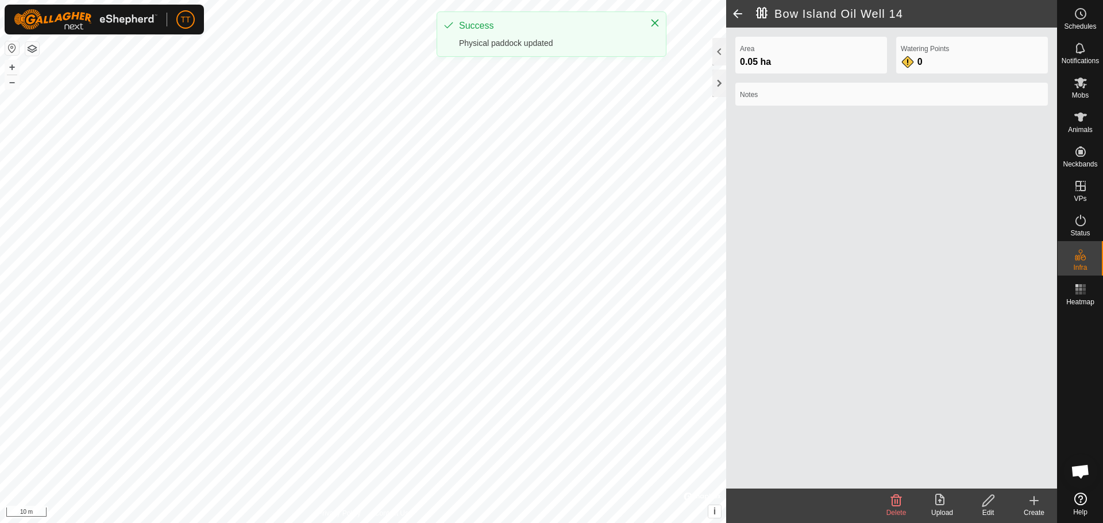
click at [1035, 501] on icon at bounding box center [1034, 501] width 8 height 0
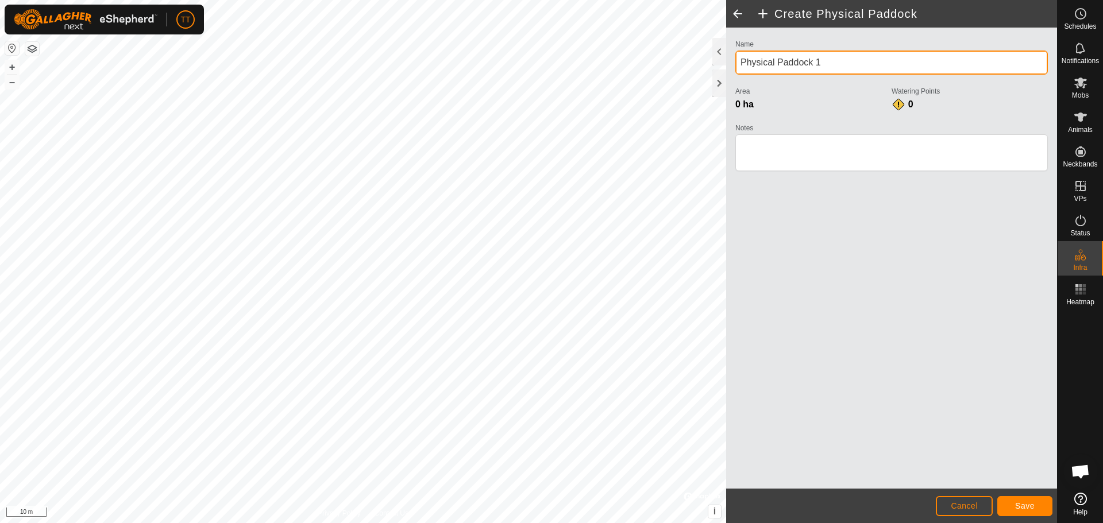
click at [833, 68] on input "Physical Paddock 1" at bounding box center [891, 63] width 312 height 24
click at [729, 61] on div "Name Physical Paddock 1 Area 0 ha Watering Points 0 Notes" at bounding box center [891, 258] width 331 height 461
paste input "Bow Island Oil Well"
type input "Bow Island Oil Well 15"
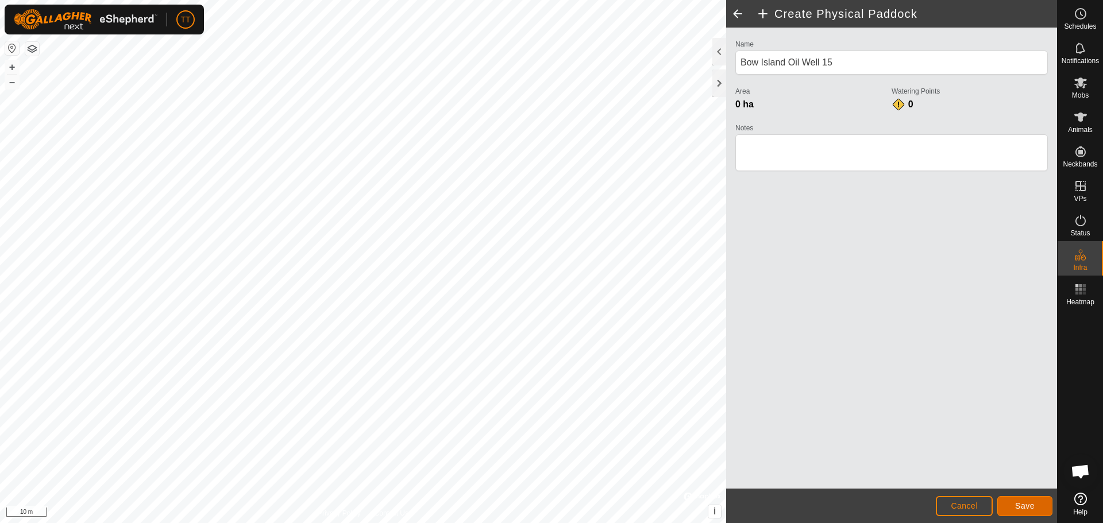
click at [1023, 505] on span "Save" at bounding box center [1025, 505] width 20 height 9
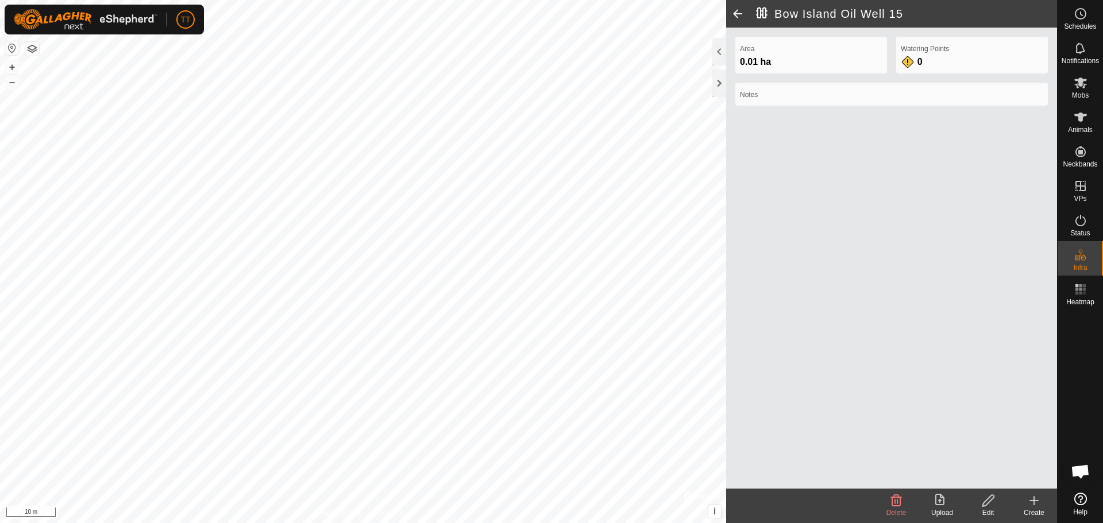
drag, startPoint x: 1034, startPoint y: 502, endPoint x: 1023, endPoint y: 491, distance: 15.4
click at [1034, 502] on icon at bounding box center [1034, 501] width 0 height 8
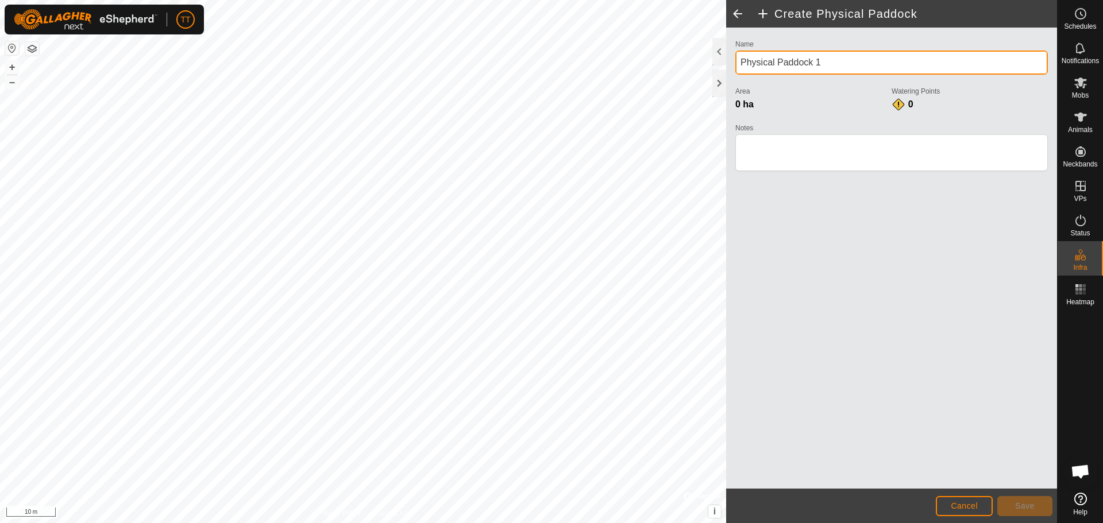
click at [830, 63] on input "Physical Paddock 1" at bounding box center [891, 63] width 312 height 24
click at [733, 65] on div "Name Physical Paddock 1 Area 0 ha Watering Points 0 Notes" at bounding box center [891, 111] width 322 height 148
paste input "Bow Island Oil Well"
type input "Bow Island Oil Well 16"
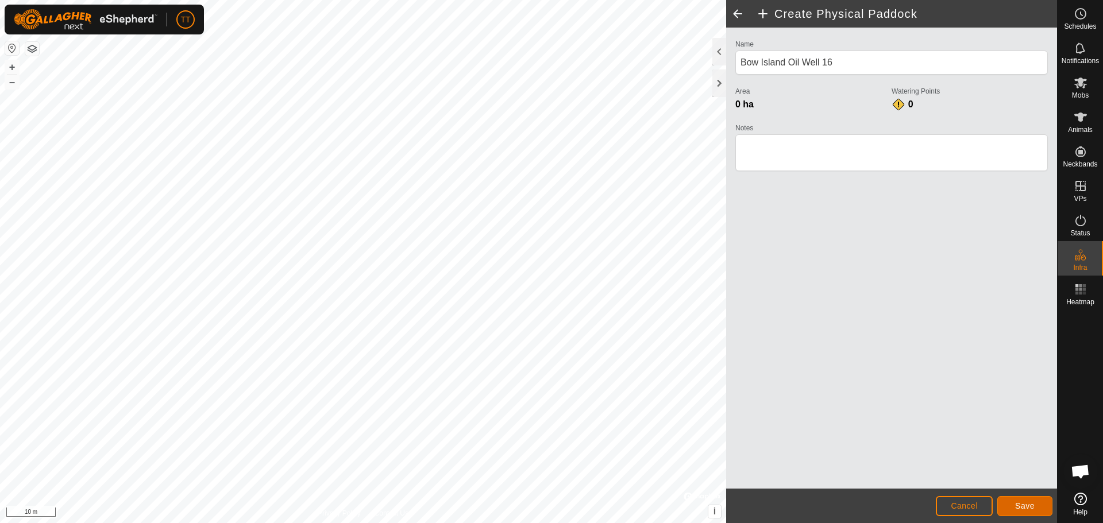
click at [1018, 502] on button "Save" at bounding box center [1024, 506] width 55 height 20
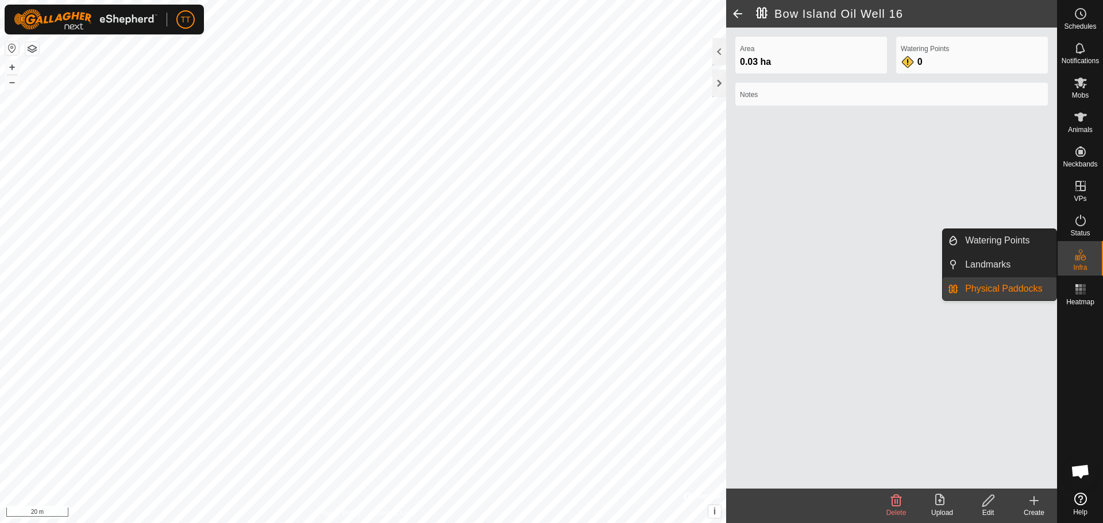
drag, startPoint x: 1073, startPoint y: 262, endPoint x: 1041, endPoint y: 291, distance: 42.7
click at [1073, 262] on es-infrastructure-svg-icon at bounding box center [1080, 255] width 21 height 18
click at [1034, 292] on link "Physical Paddocks" at bounding box center [1007, 288] width 98 height 23
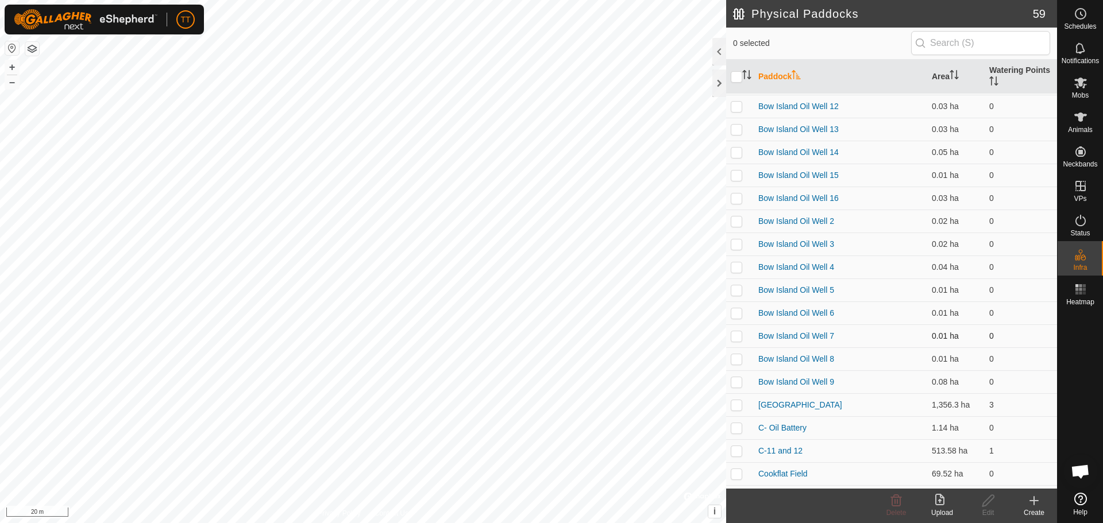
scroll to position [172, 0]
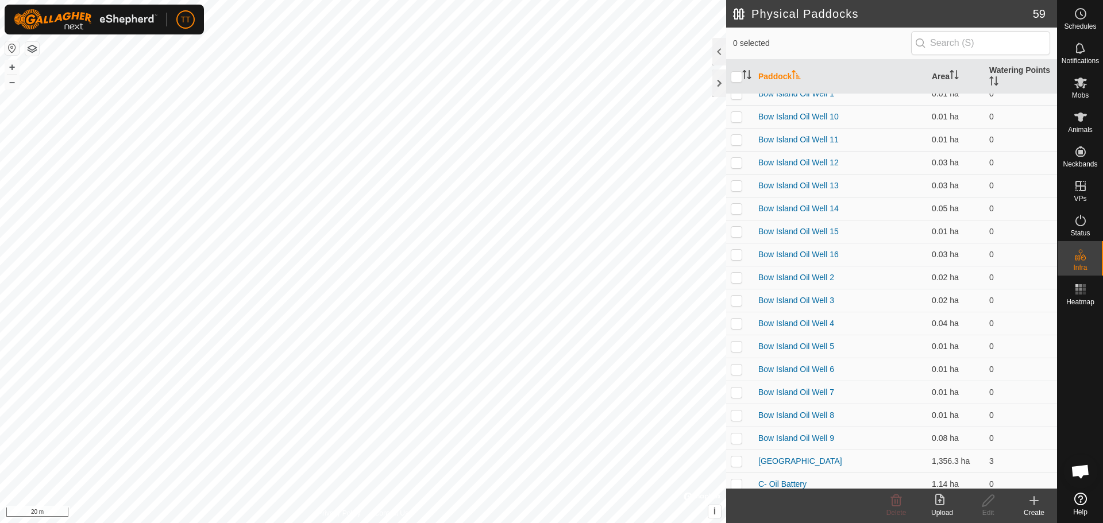
click at [1039, 505] on icon at bounding box center [1034, 501] width 14 height 14
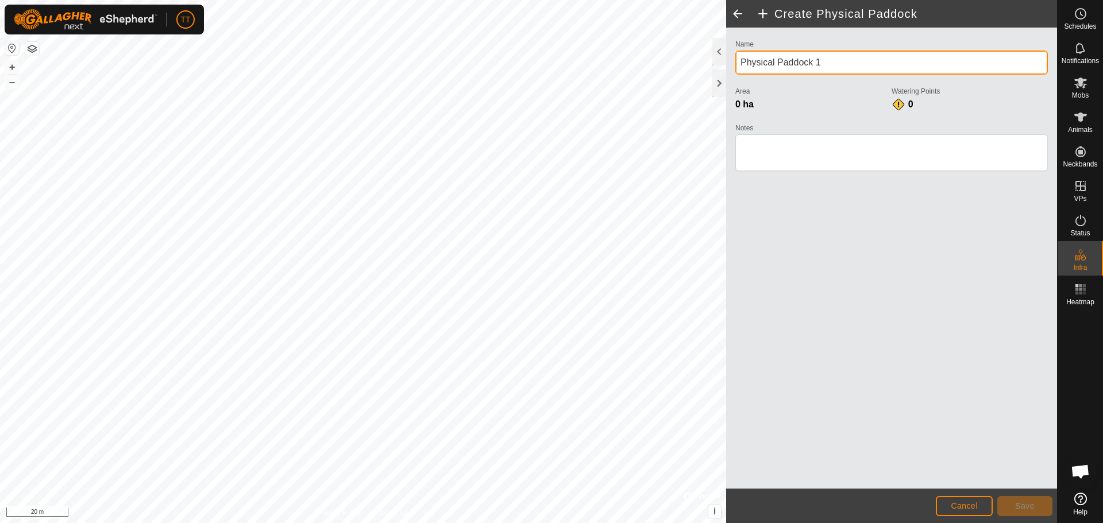
click at [833, 61] on input "Physical Paddock 1" at bounding box center [891, 63] width 312 height 24
click at [727, 61] on div "Name Physical Paddock 1 Area 0 ha Watering Points 0 Notes" at bounding box center [891, 258] width 331 height 461
paste input "Bow Island Oil Well"
type input "Bow Island Oil Well 17"
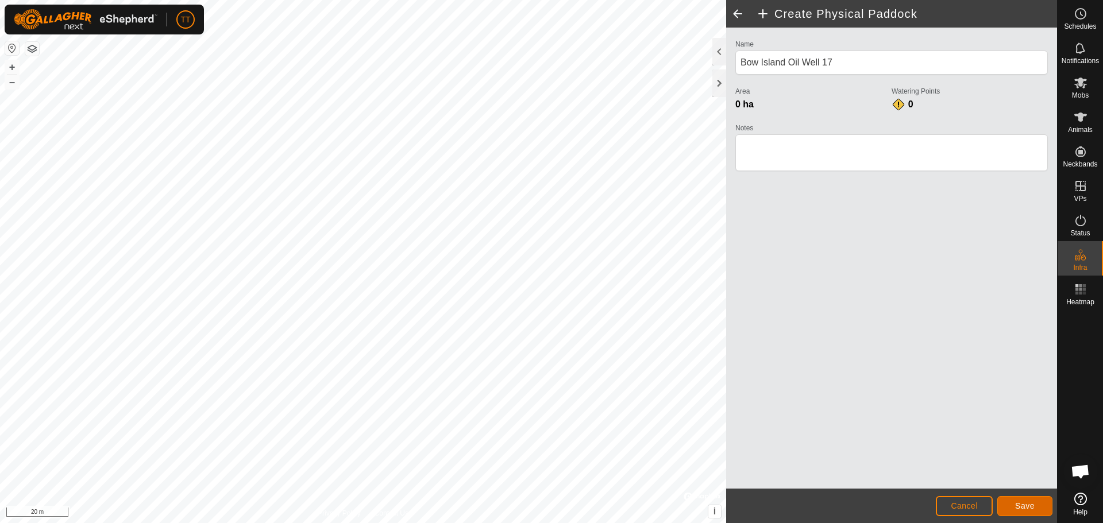
click at [1023, 507] on span "Save" at bounding box center [1025, 505] width 20 height 9
